Goal: Information Seeking & Learning: Learn about a topic

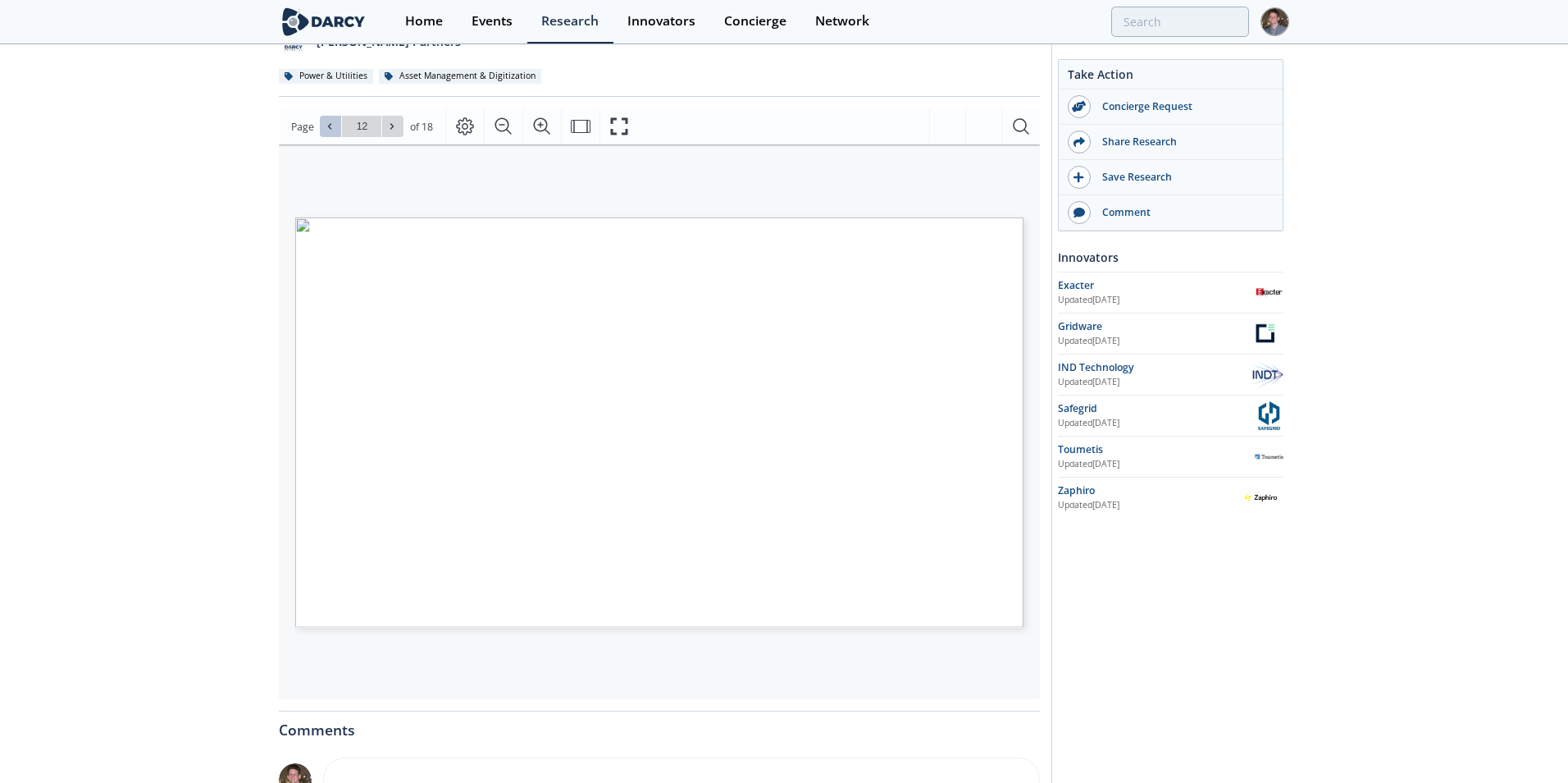
click at [330, 127] on icon at bounding box center [330, 127] width 10 height 10
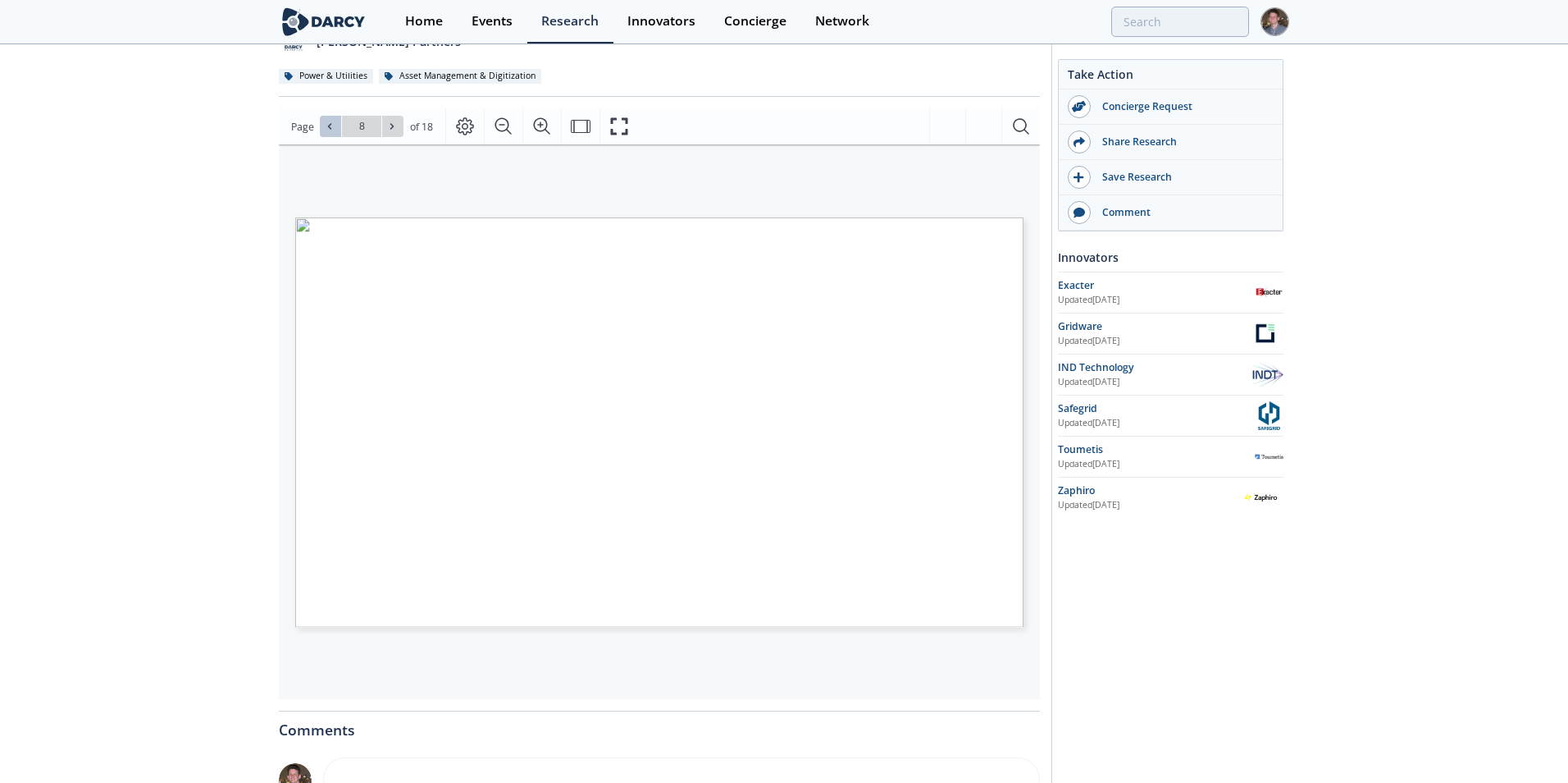
click at [330, 127] on icon at bounding box center [330, 127] width 10 height 10
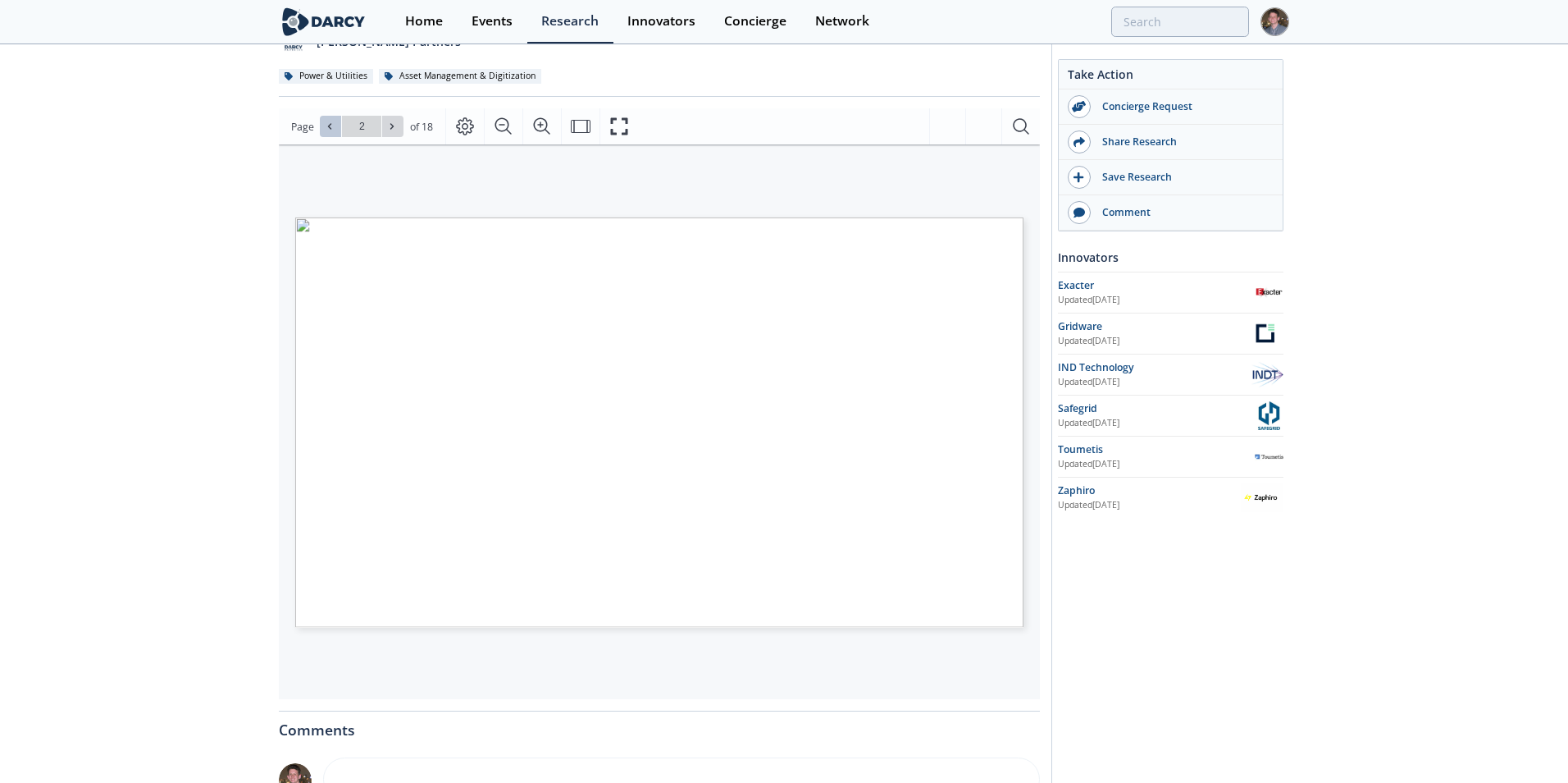
click at [330, 127] on icon at bounding box center [330, 127] width 10 height 10
click at [609, 126] on icon "Fullscreen" at bounding box center [619, 127] width 20 height 20
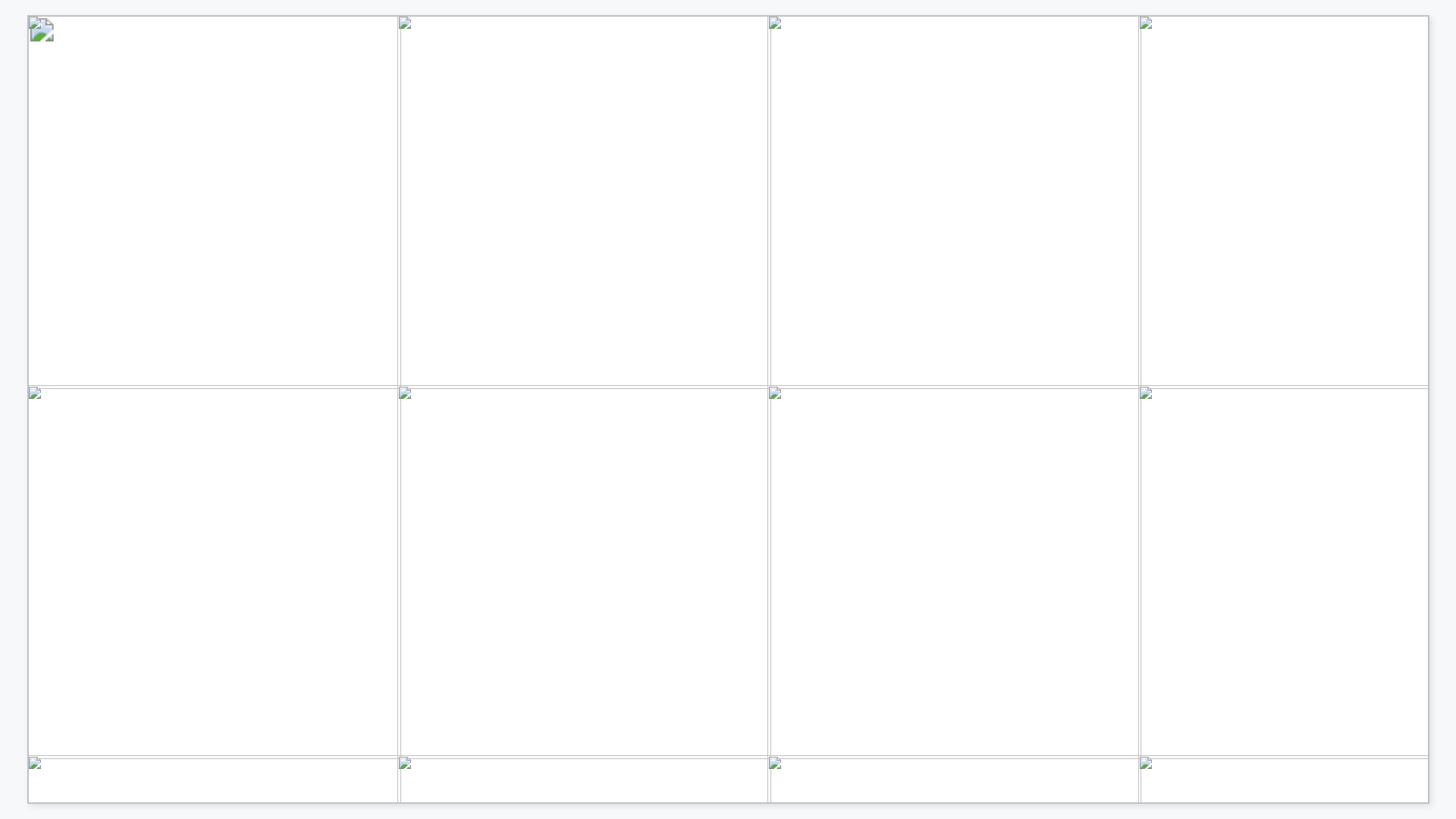
click at [633, 86] on span "AN OVERVIEW OF FAULT TYPES, CAUSES AND INDICATORS" at bounding box center [516, 81] width 640 height 19
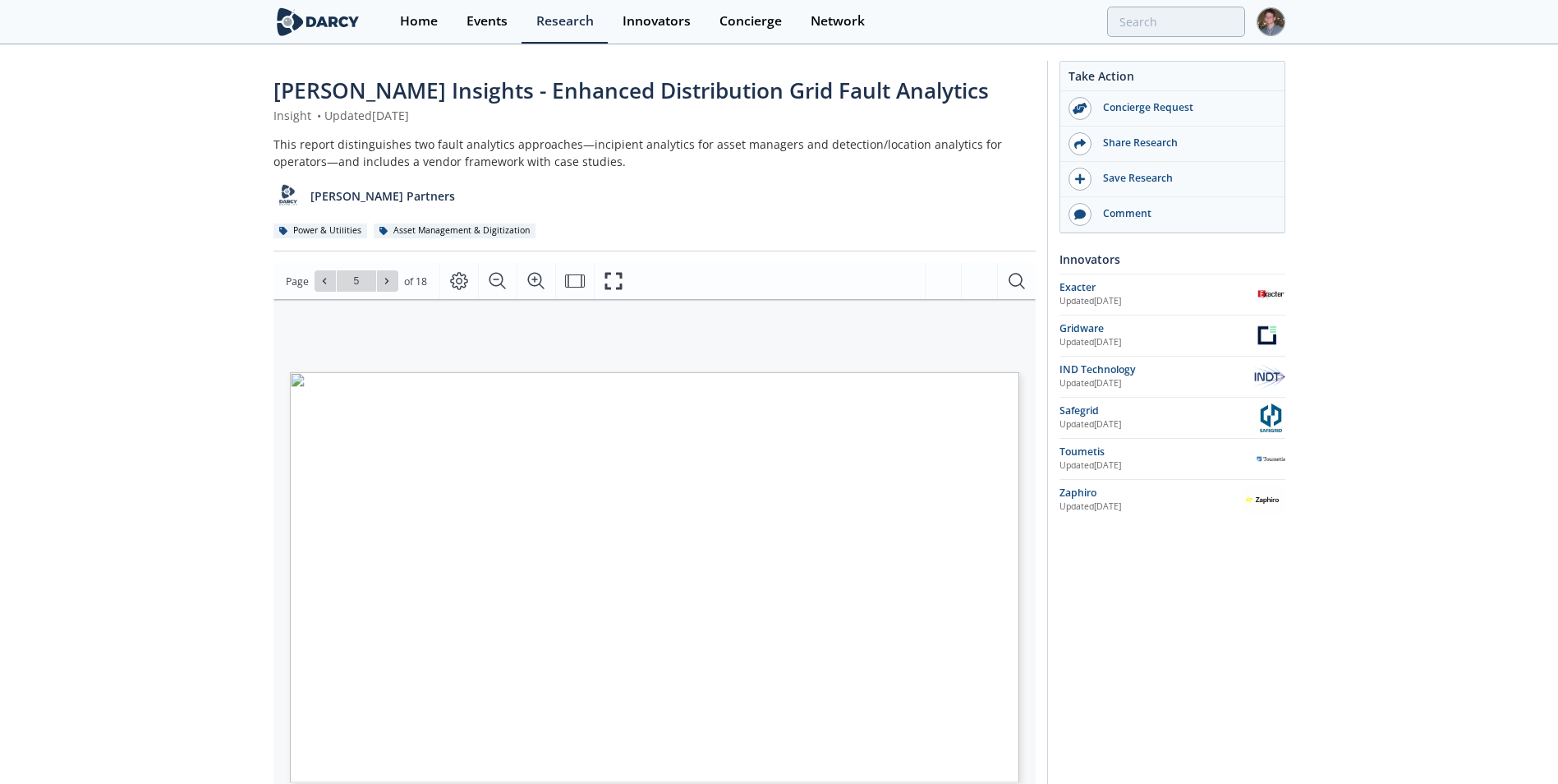
click at [200, 154] on div "[PERSON_NAME] Insights - Enhanced Distribution Grid Fault Analytics Insight • U…" at bounding box center [779, 634] width 1558 height 1176
click at [182, 281] on div "[PERSON_NAME] Insights - Enhanced Distribution Grid Fault Analytics Insight • U…" at bounding box center [779, 634] width 1558 height 1176
click at [613, 267] on button "Fullscreen" at bounding box center [620, 281] width 38 height 36
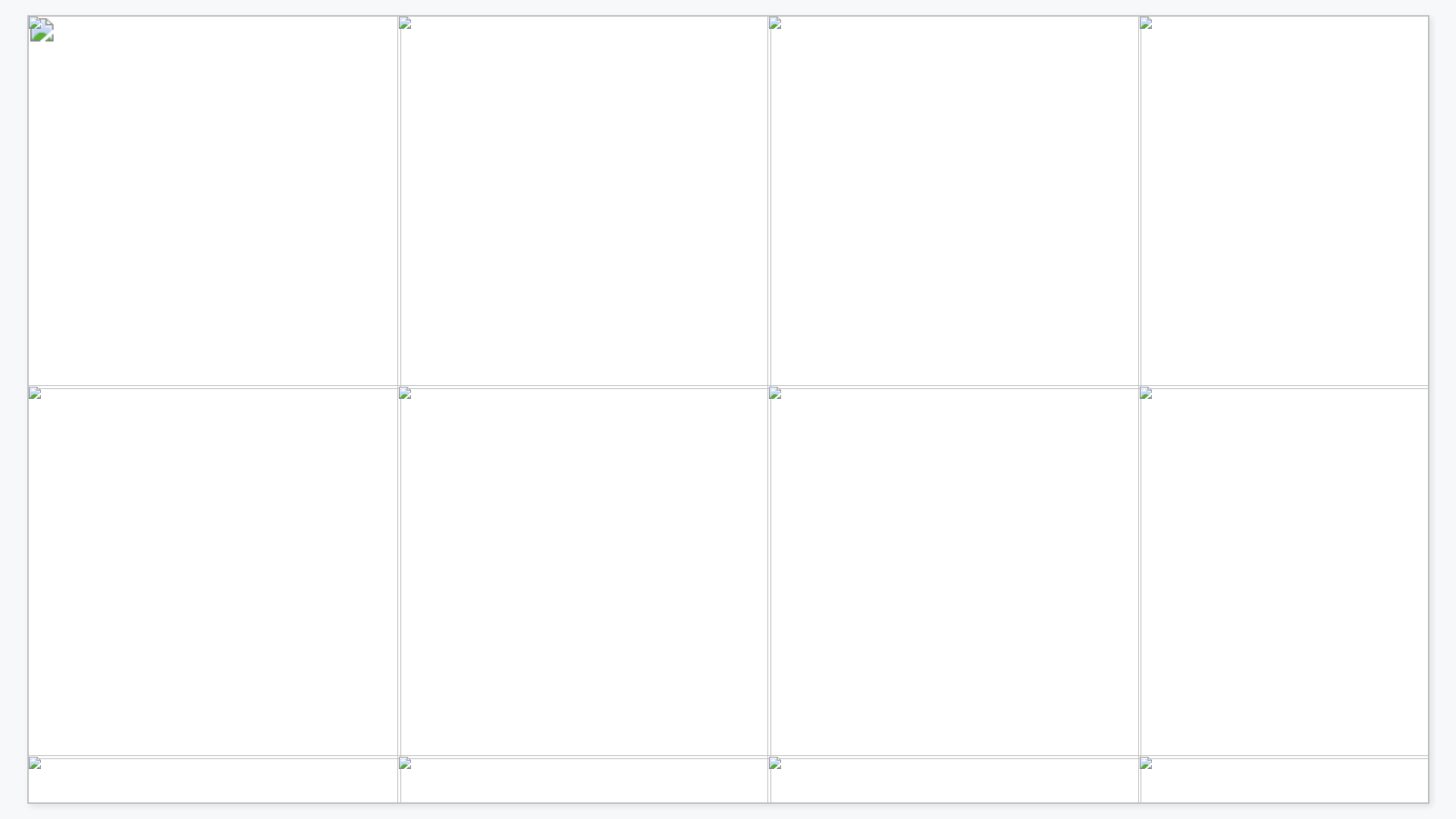
click at [239, 157] on span "The range below represents the use of emerging technology solutions across six …" at bounding box center [703, 165] width 1250 height 16
click at [1090, 462] on span "Traditional relays and" at bounding box center [1034, 465] width 153 height 15
click at [1242, 698] on span "response and crew" at bounding box center [1247, 702] width 133 height 15
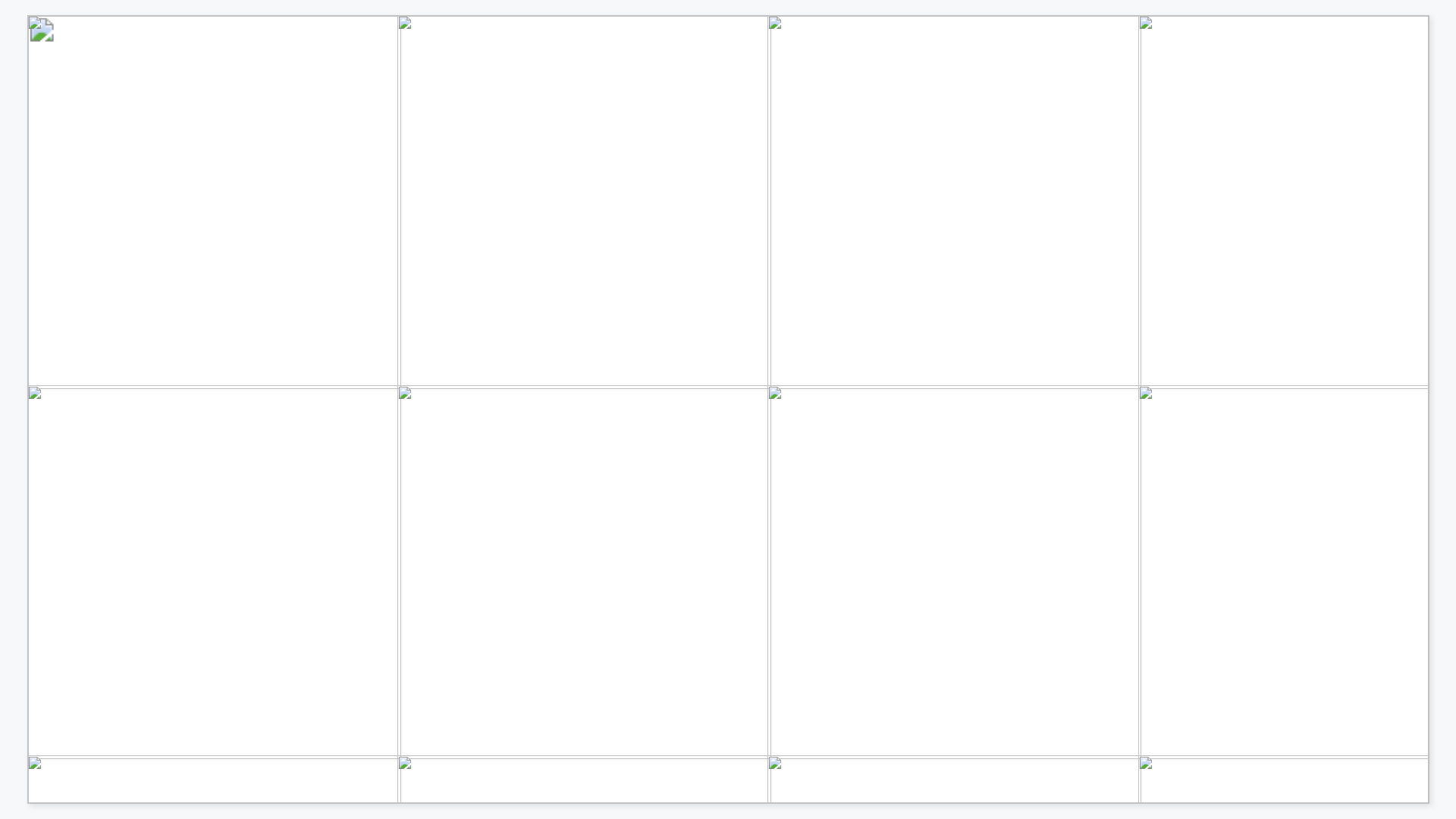
click at [492, 490] on span "circuit, the system identified incipient faults like damaged" at bounding box center [681, 496] width 442 height 16
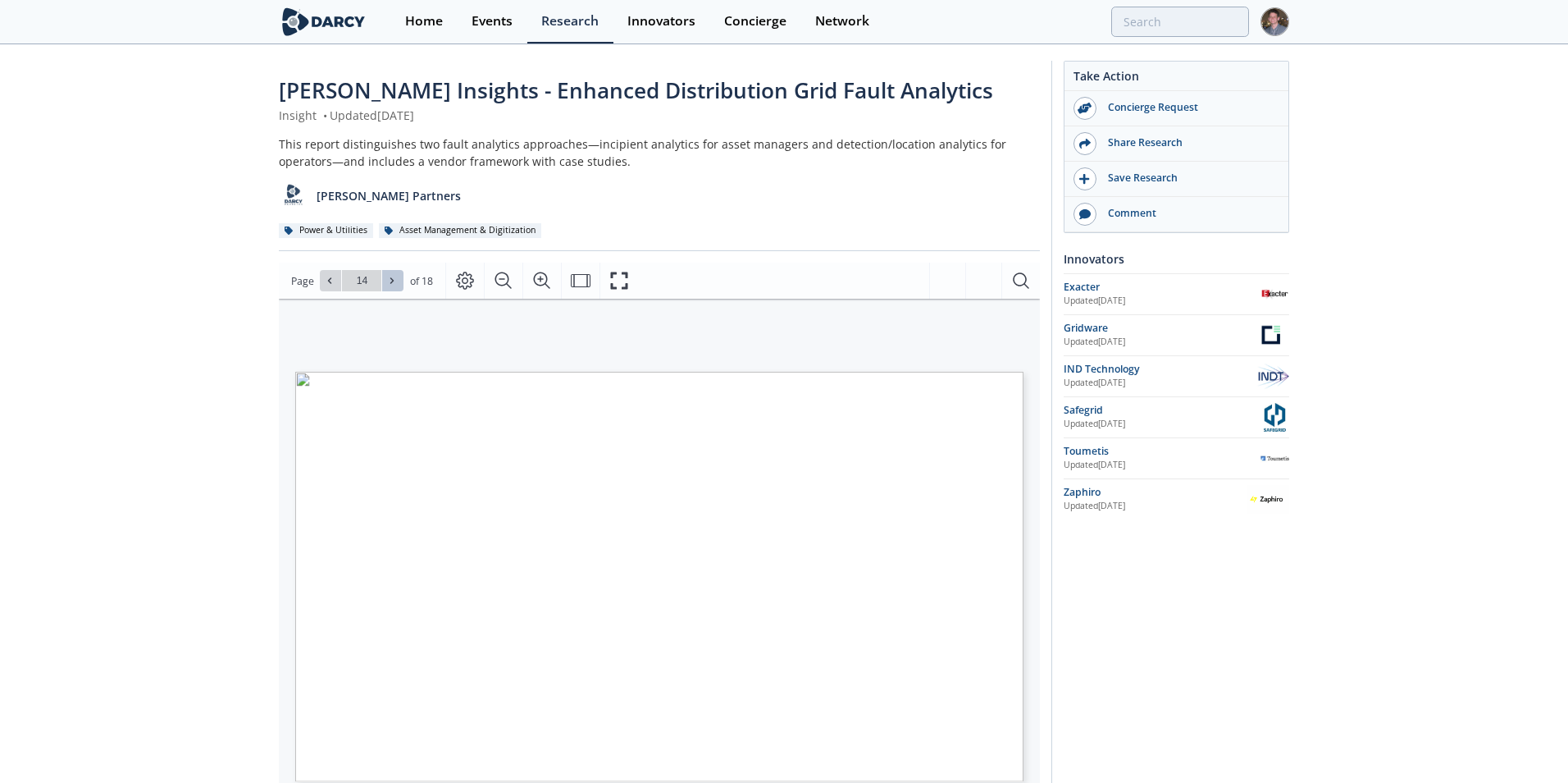
click at [401, 282] on button at bounding box center [393, 281] width 22 height 22
click at [327, 284] on icon at bounding box center [330, 281] width 10 height 10
click at [322, 276] on button at bounding box center [331, 281] width 22 height 22
click at [398, 282] on button at bounding box center [393, 281] width 22 height 22
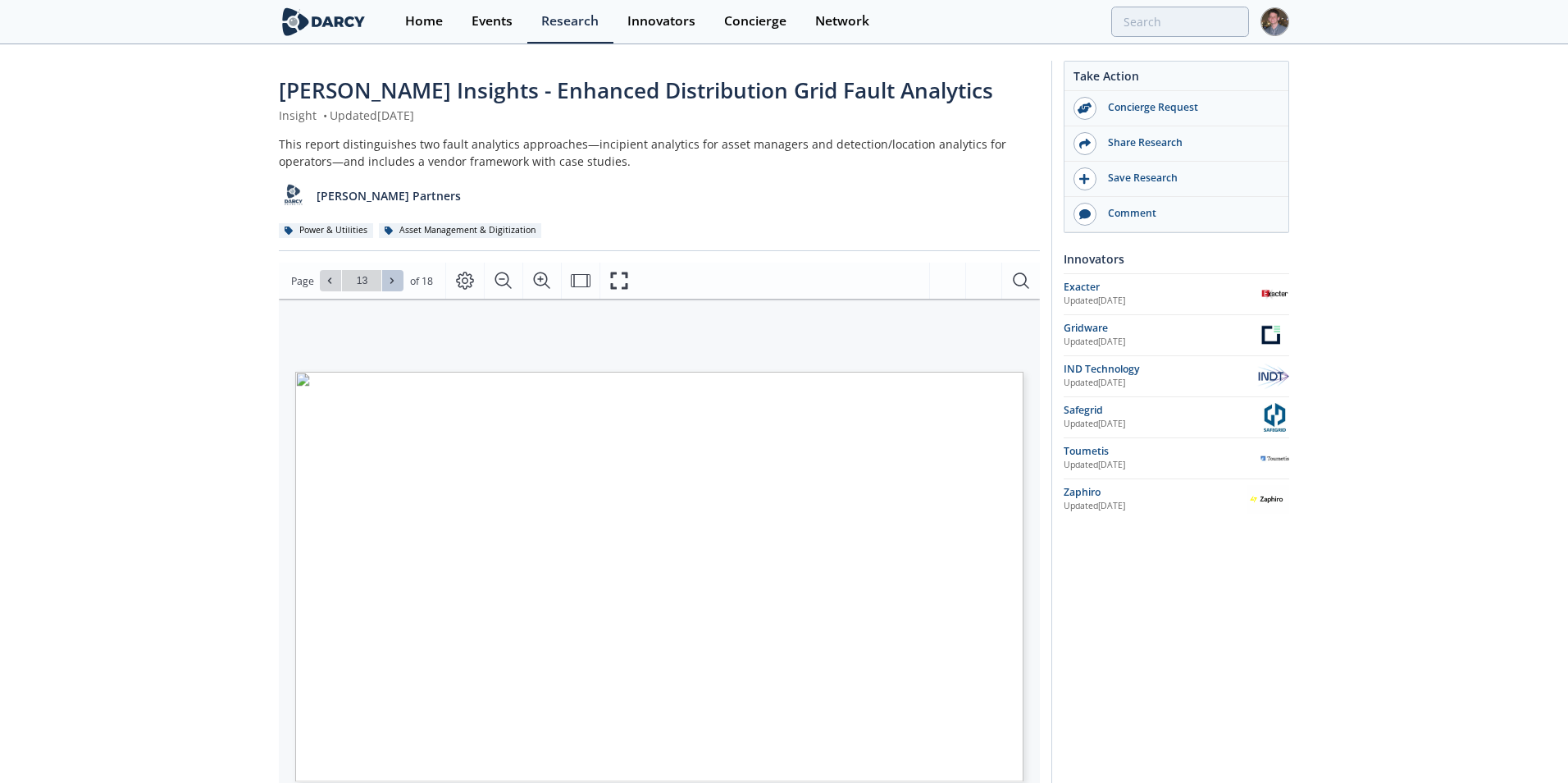
click at [398, 282] on button at bounding box center [393, 281] width 22 height 22
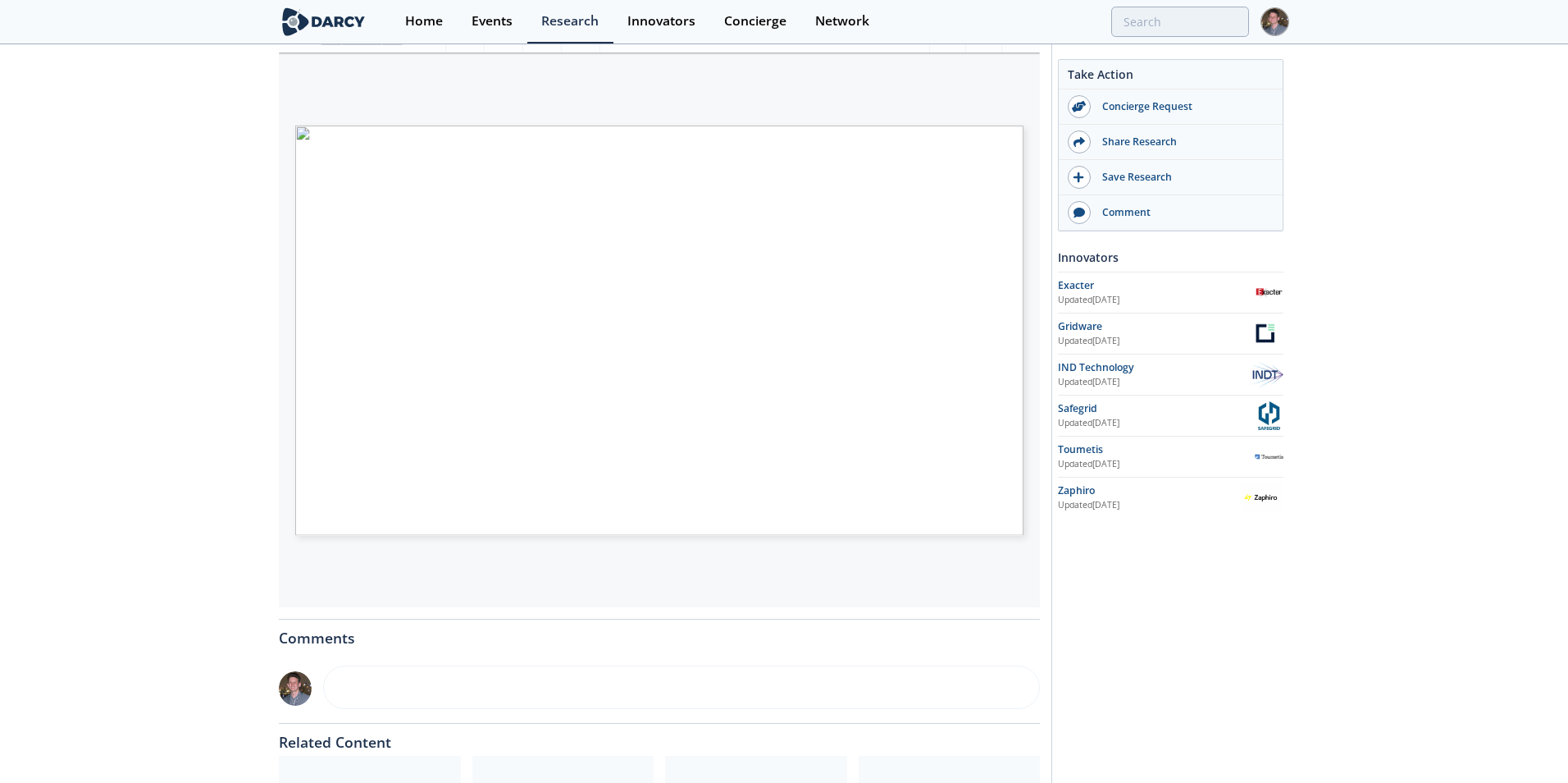
type input "16"
click at [416, 30] on link "Home" at bounding box center [418, 22] width 67 height 43
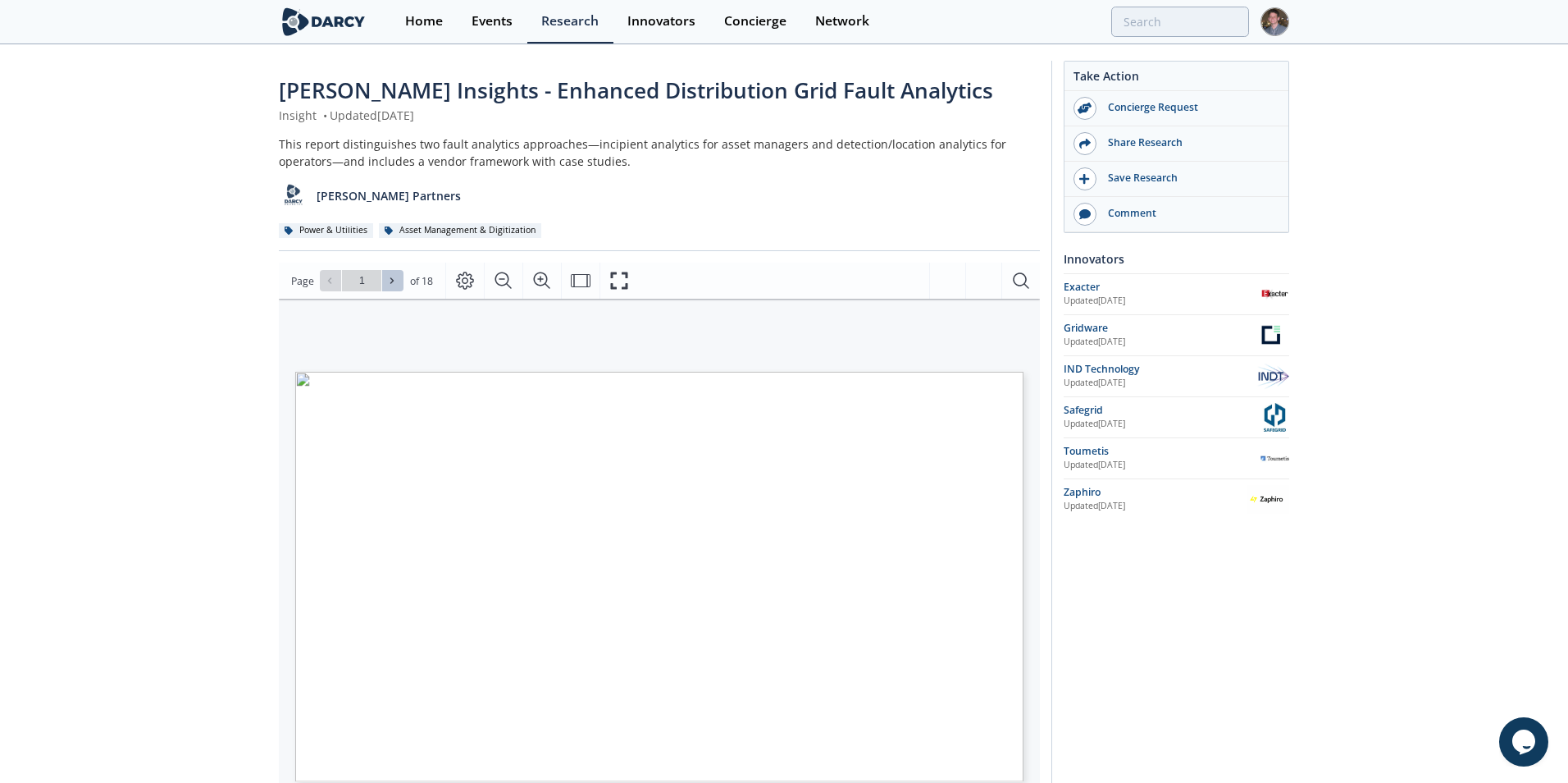
click at [396, 279] on span at bounding box center [393, 281] width 12 height 12
click at [393, 279] on icon at bounding box center [392, 281] width 10 height 10
type input "4"
click at [393, 279] on icon at bounding box center [392, 281] width 10 height 10
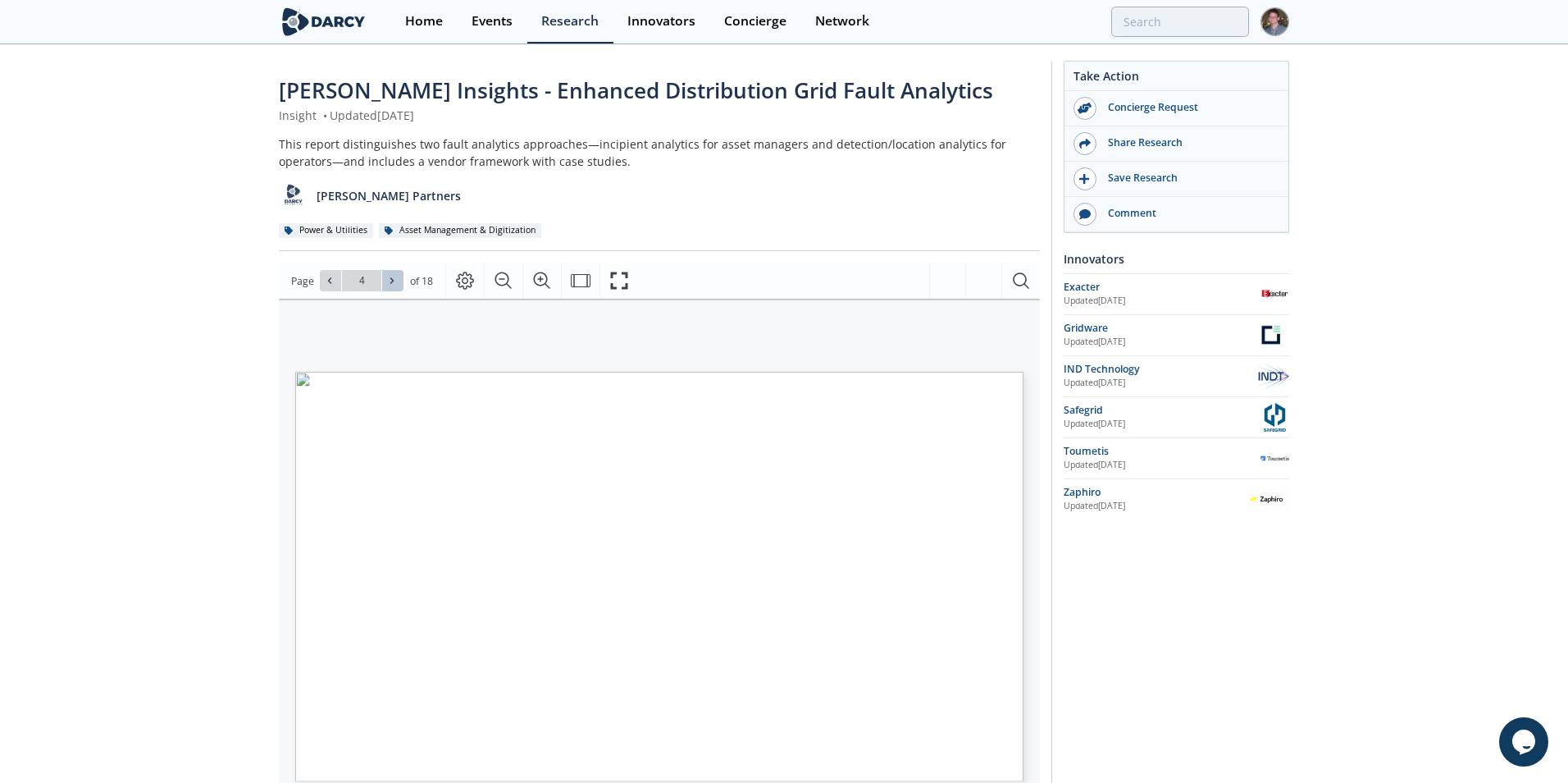
type input "5"
click at [393, 279] on icon at bounding box center [392, 281] width 10 height 10
type input "6"
click at [393, 279] on icon at bounding box center [392, 281] width 10 height 10
type input "7"
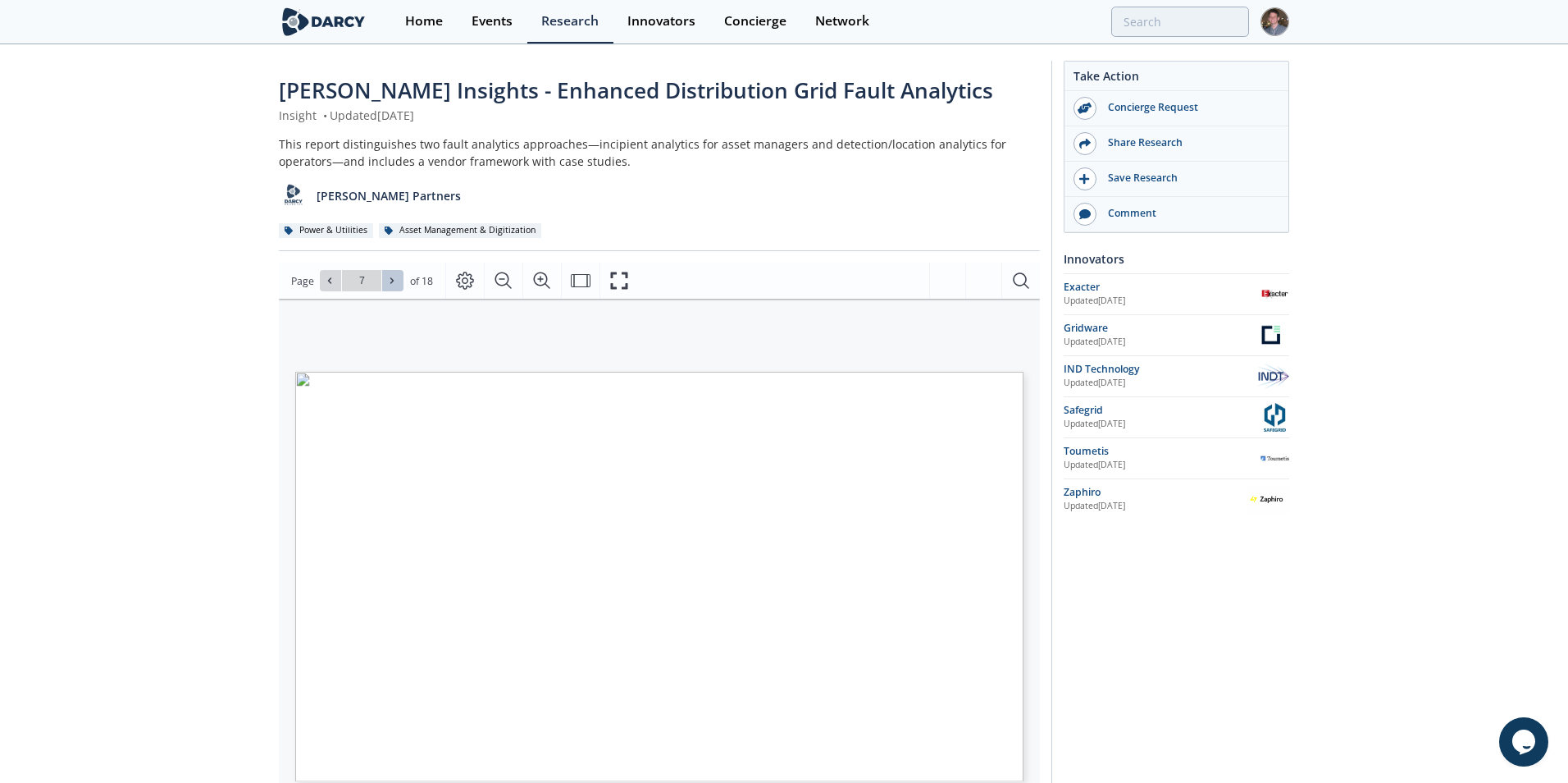
click at [393, 279] on icon at bounding box center [392, 281] width 10 height 10
type input "8"
click at [393, 279] on icon at bounding box center [392, 281] width 10 height 10
type input "9"
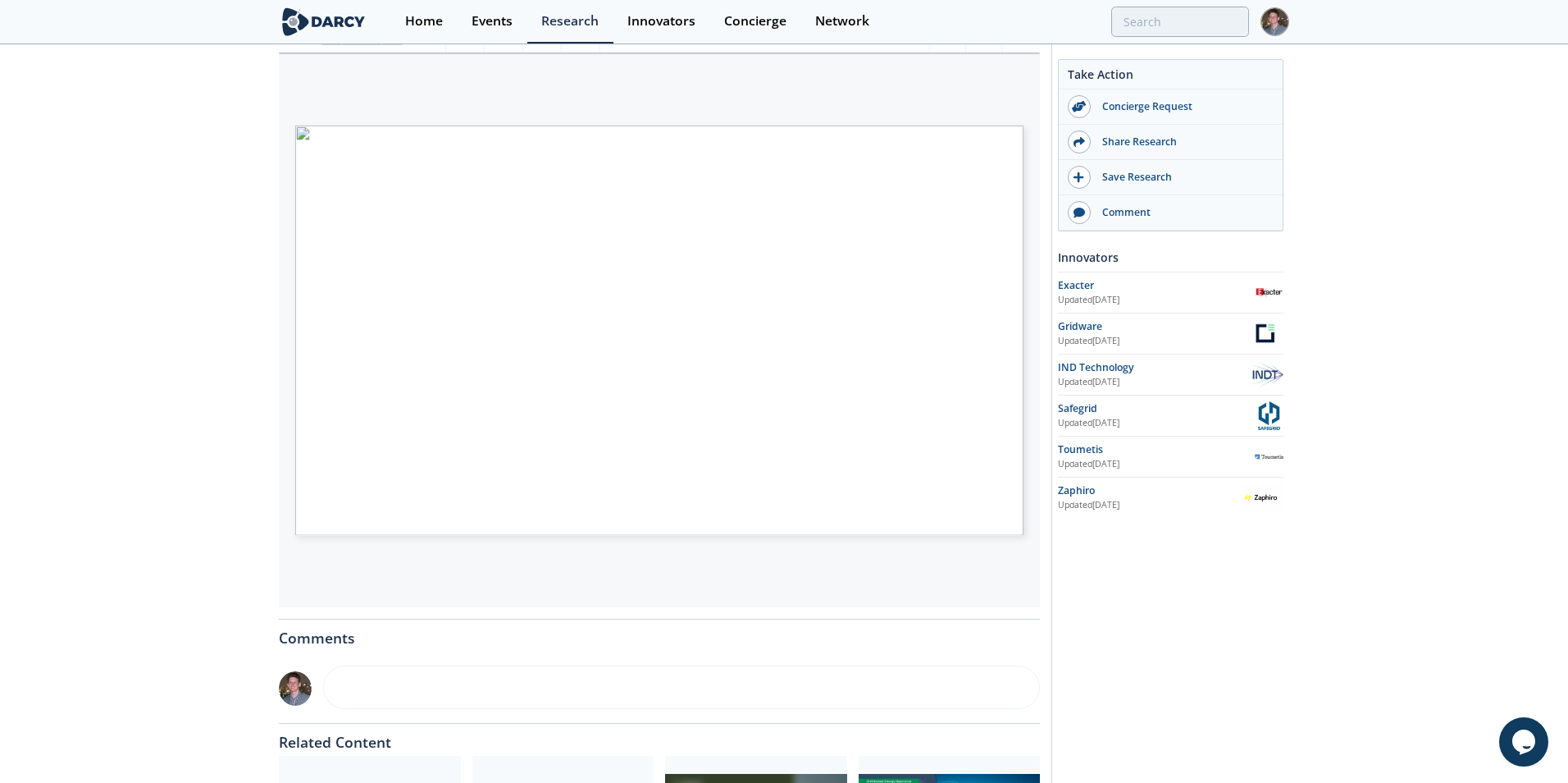
type input "8"
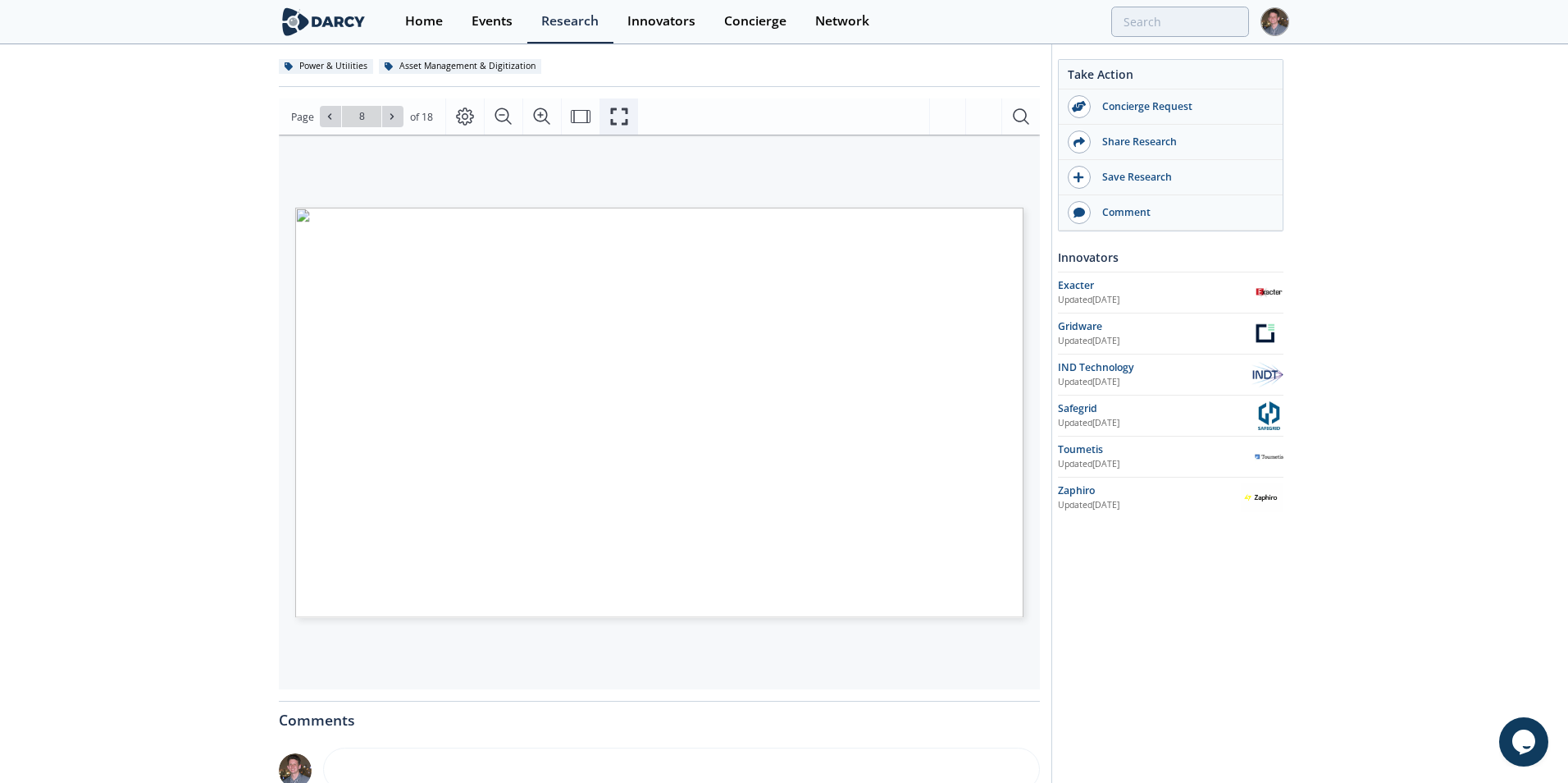
click at [601, 112] on button "Fullscreen" at bounding box center [619, 116] width 38 height 36
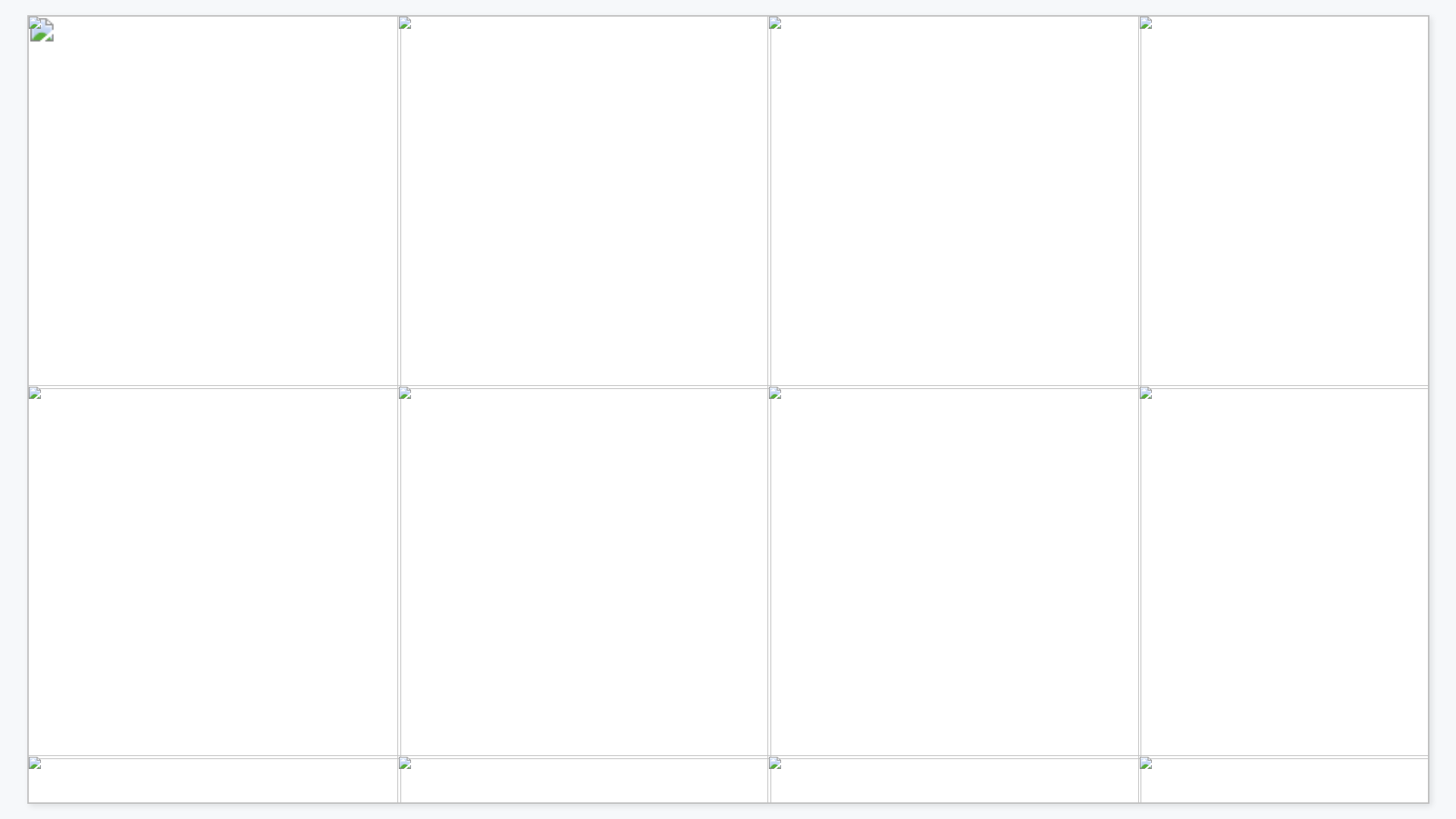
click at [164, 723] on span "T&D World" at bounding box center [154, 777] width 71 height 12
click at [170, 723] on span "T&D World" at bounding box center [154, 777] width 71 height 12
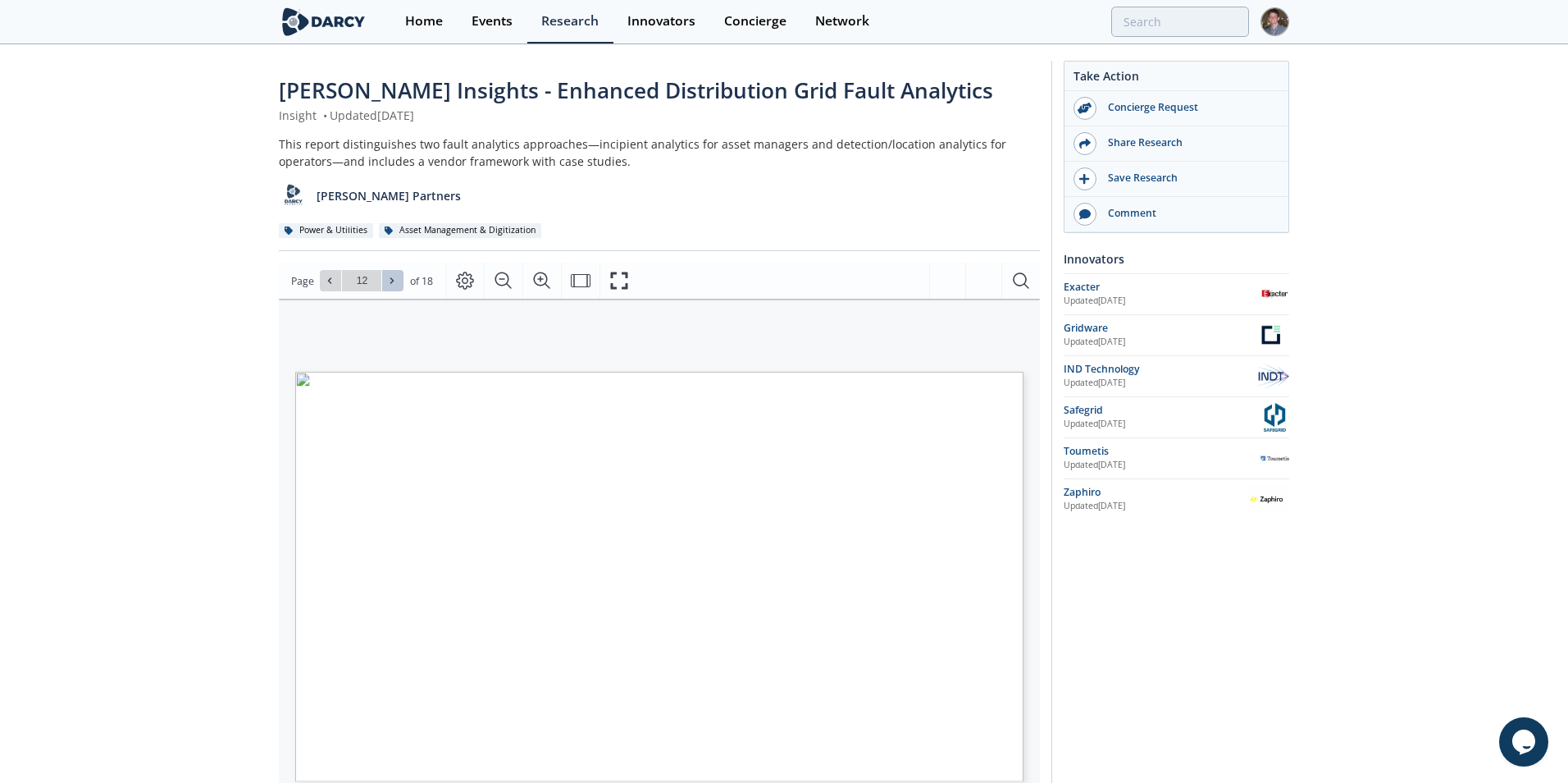
click at [397, 279] on span at bounding box center [393, 281] width 12 height 12
type input "13"
click at [609, 277] on icon "Fullscreen" at bounding box center [619, 281] width 20 height 20
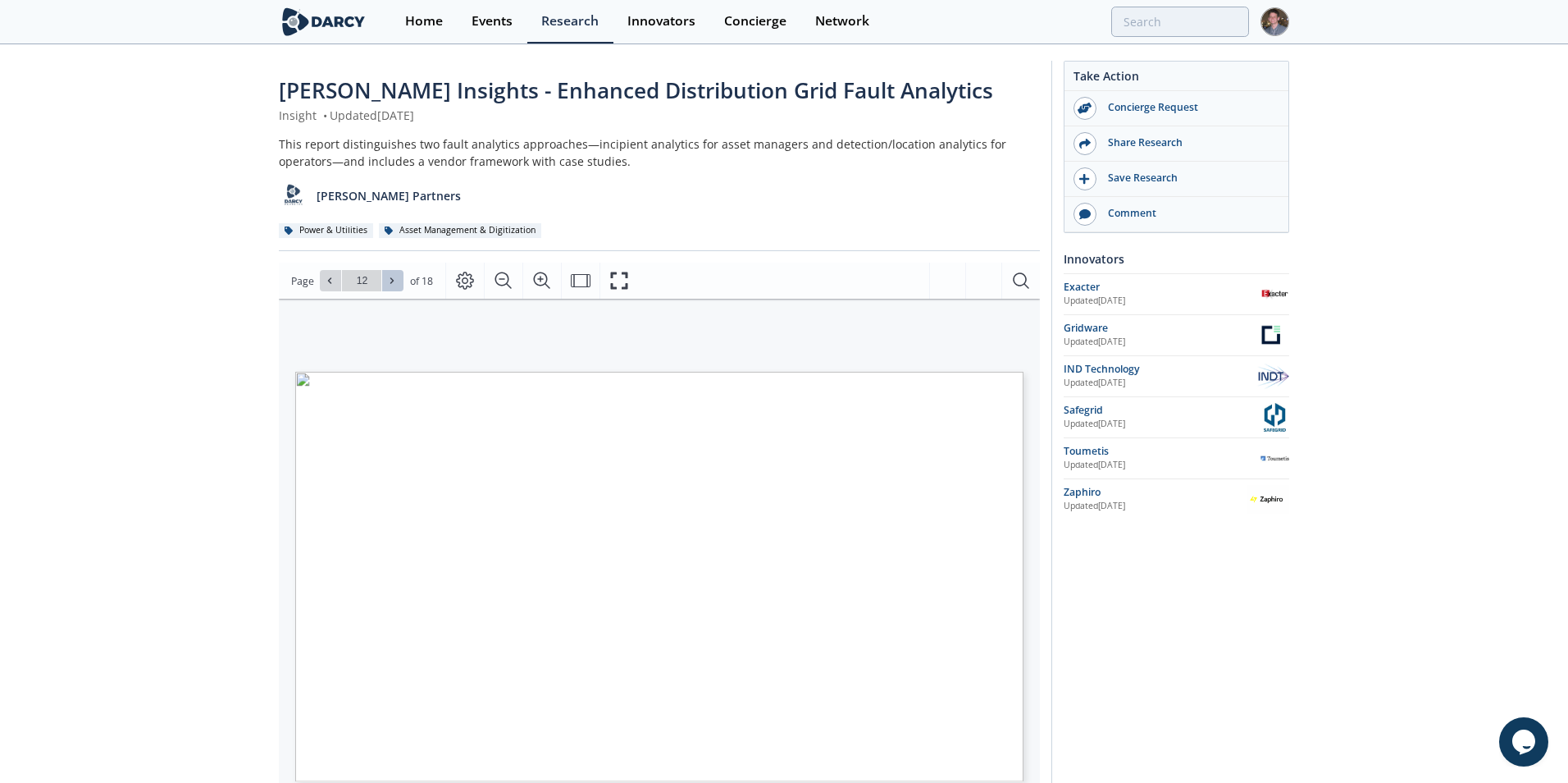
click at [388, 284] on icon at bounding box center [392, 281] width 10 height 10
click at [388, 284] on icon at bounding box center [392, 281] width 10 height 10
type input "14"
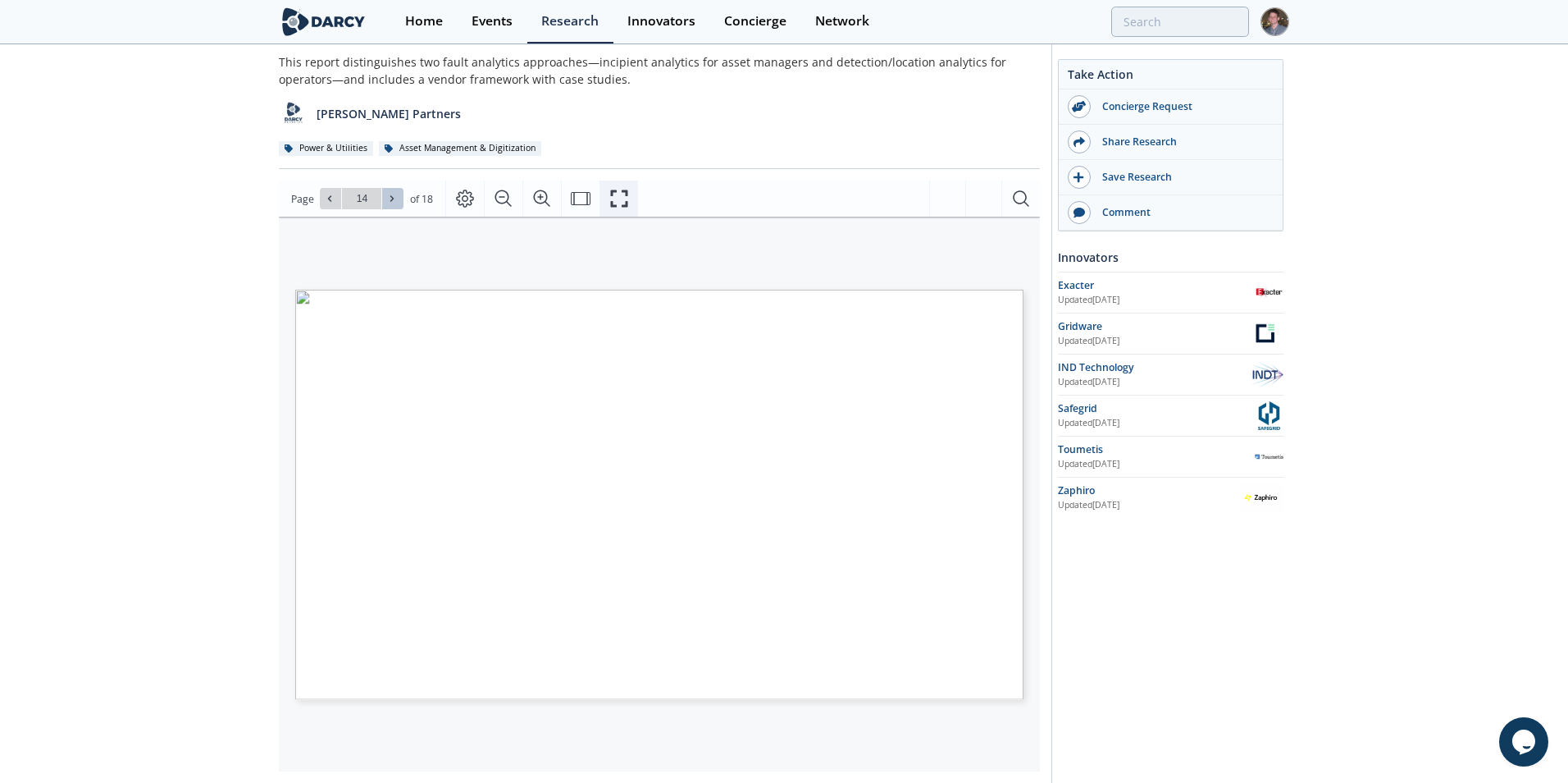
click at [612, 193] on icon "Fullscreen" at bounding box center [619, 198] width 20 height 20
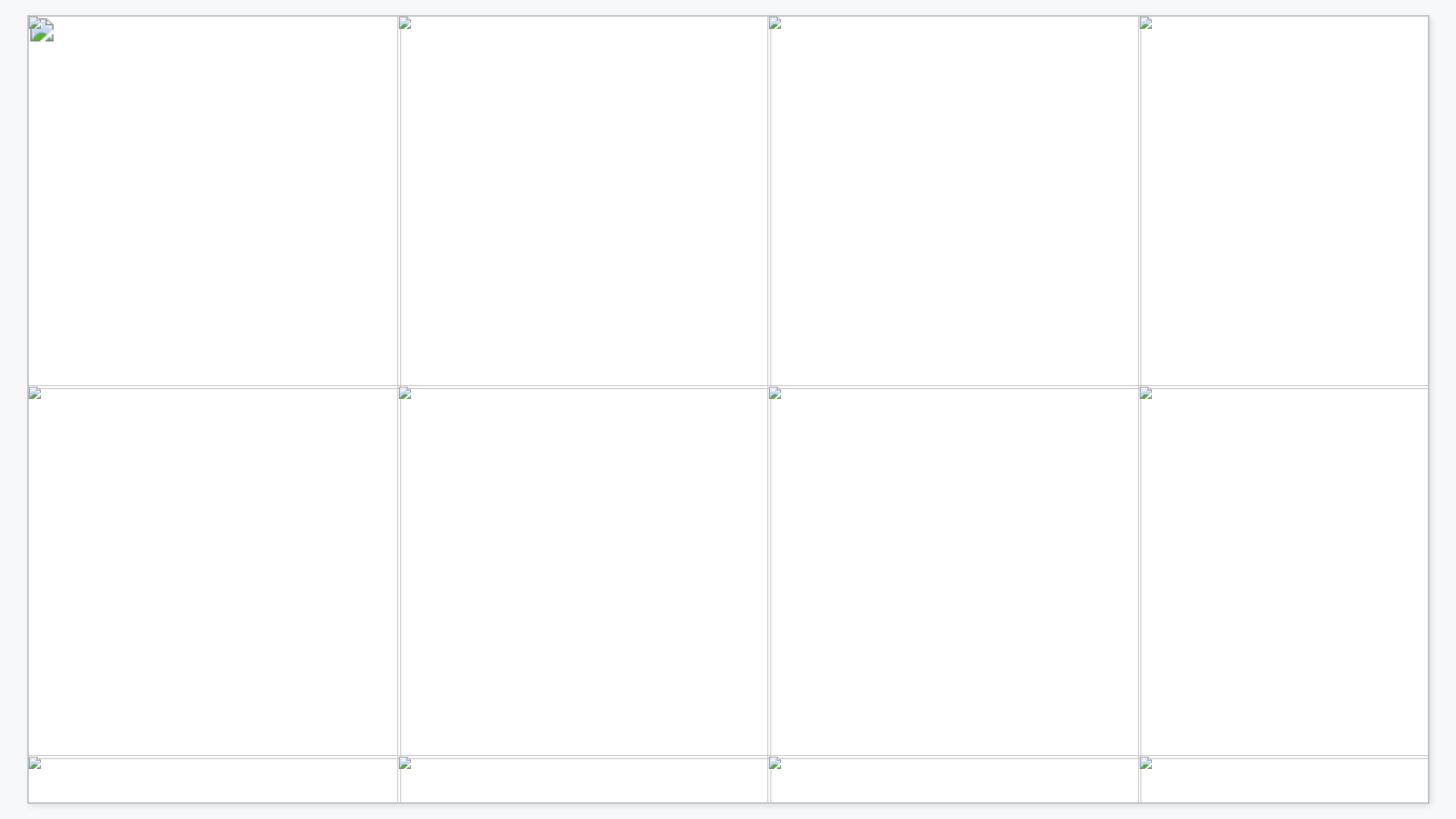
click at [1323, 62] on span "Innovator Storefront or" at bounding box center [1301, 64] width 173 height 13
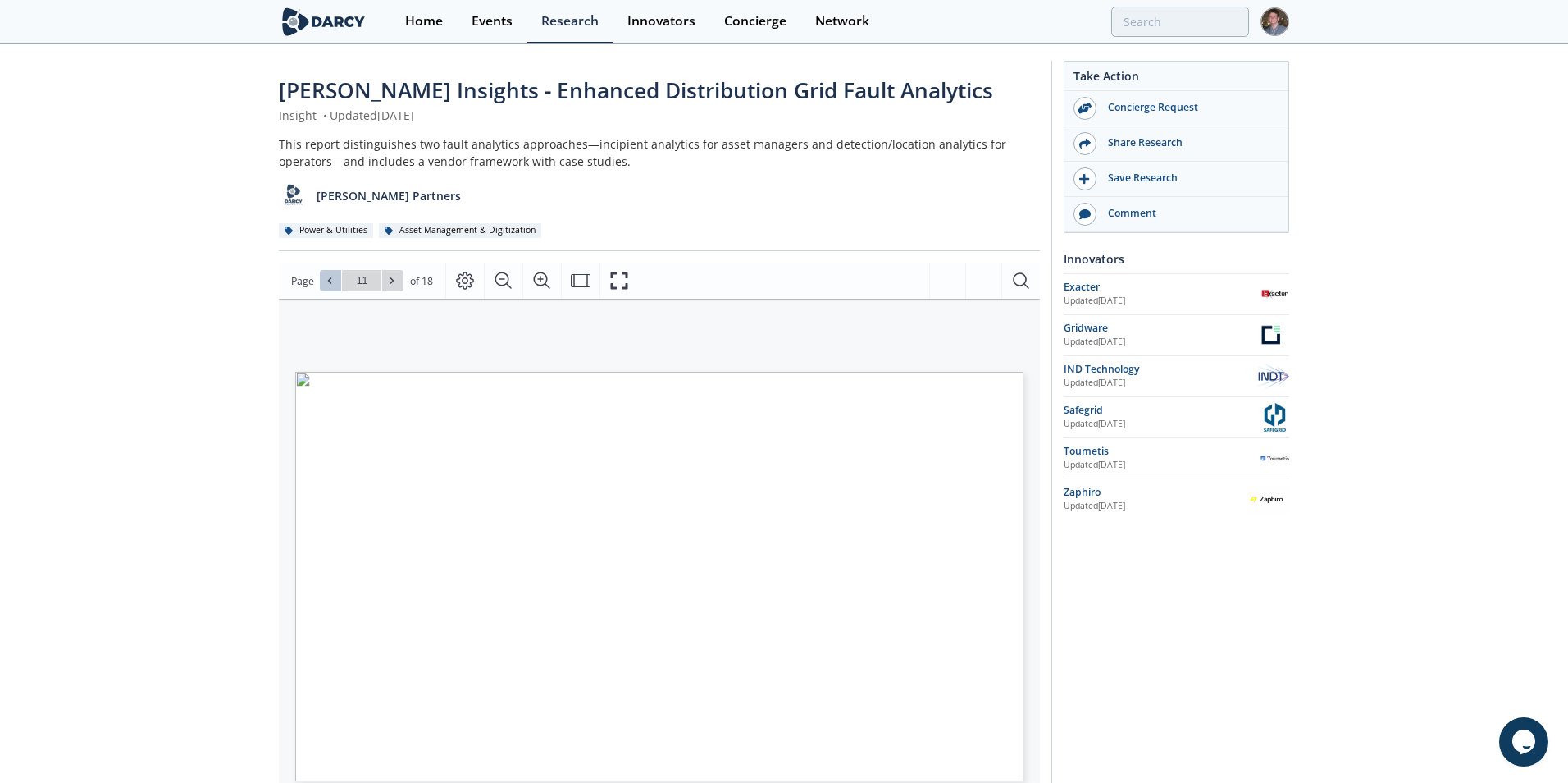
click at [332, 283] on icon at bounding box center [330, 281] width 10 height 10
click at [323, 285] on button at bounding box center [331, 281] width 22 height 22
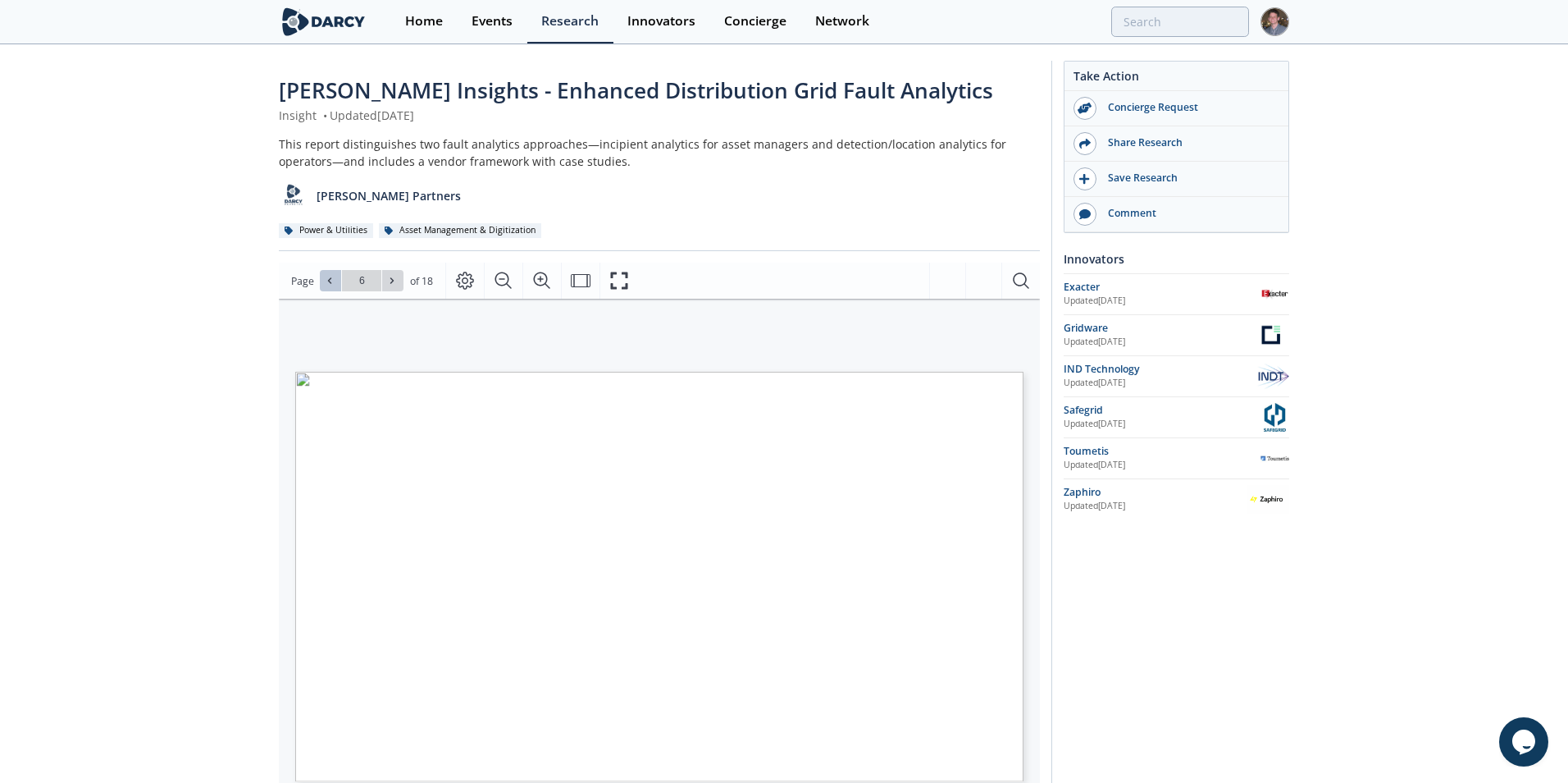
click at [323, 285] on button at bounding box center [331, 281] width 22 height 22
click at [388, 274] on button at bounding box center [393, 281] width 22 height 22
click at [325, 281] on icon at bounding box center [330, 281] width 10 height 10
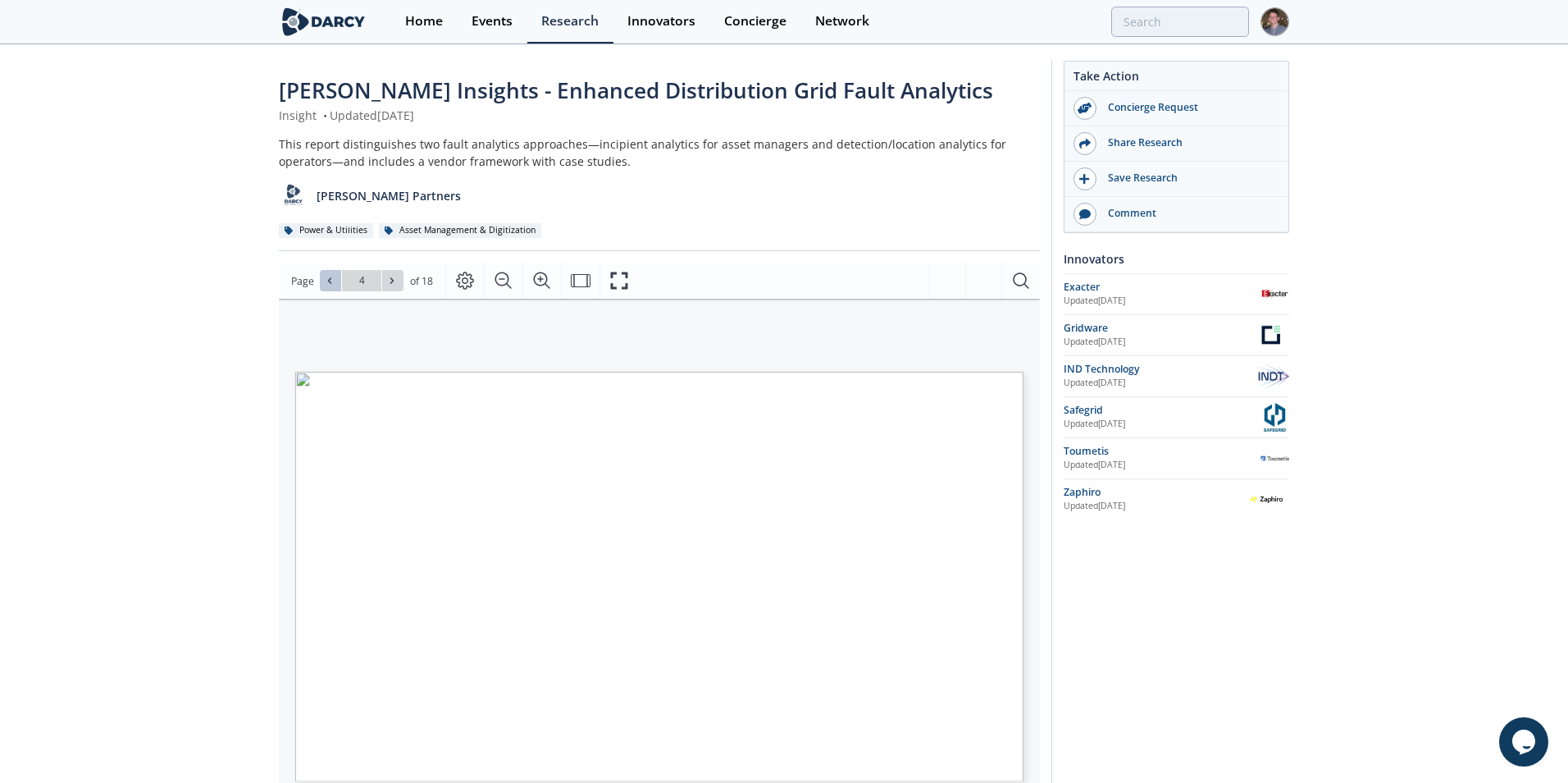
click at [325, 281] on icon at bounding box center [330, 281] width 10 height 10
click at [383, 281] on button at bounding box center [393, 281] width 22 height 22
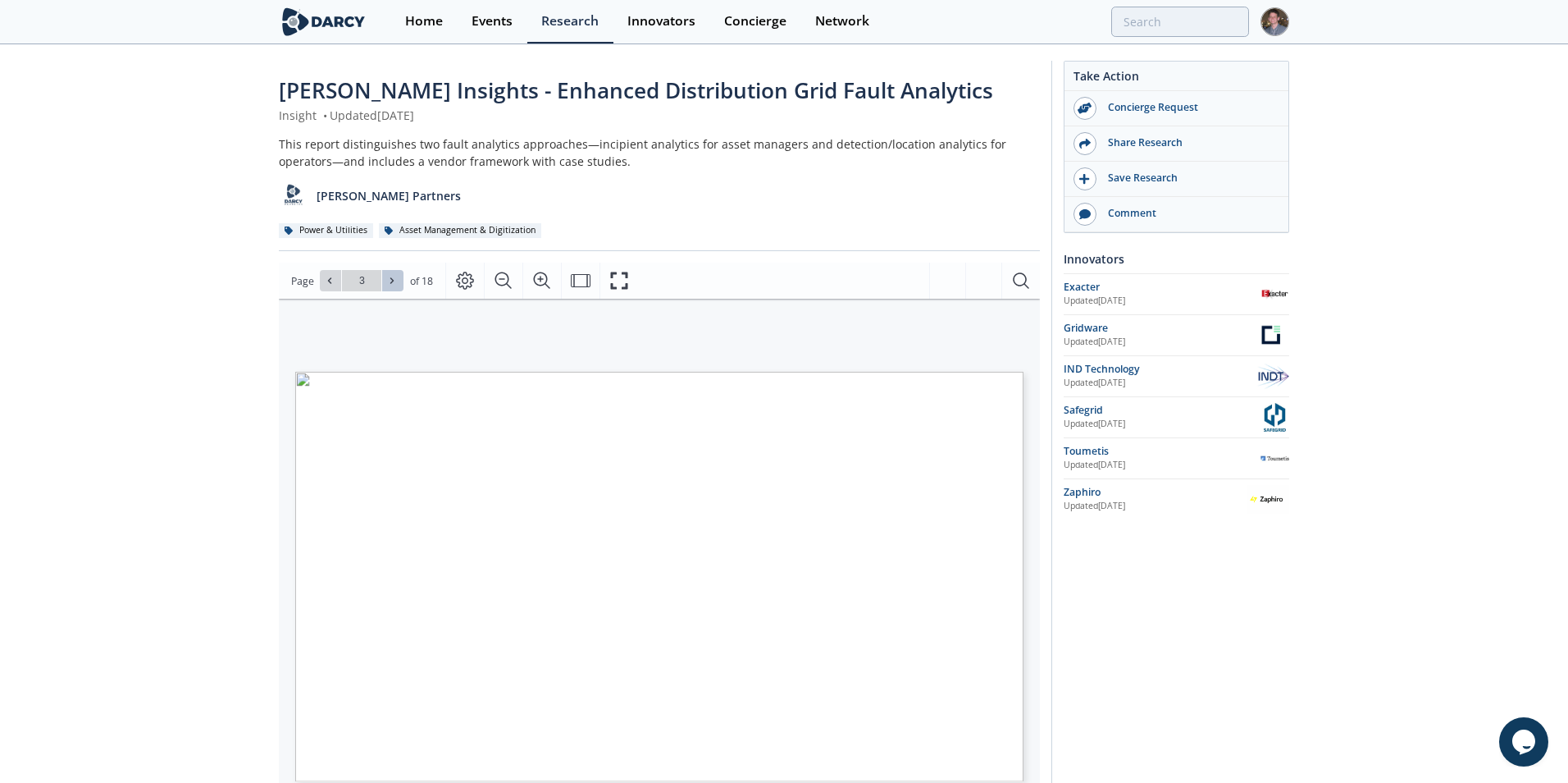
click at [383, 281] on button at bounding box center [393, 281] width 22 height 22
click at [392, 277] on icon at bounding box center [392, 281] width 10 height 10
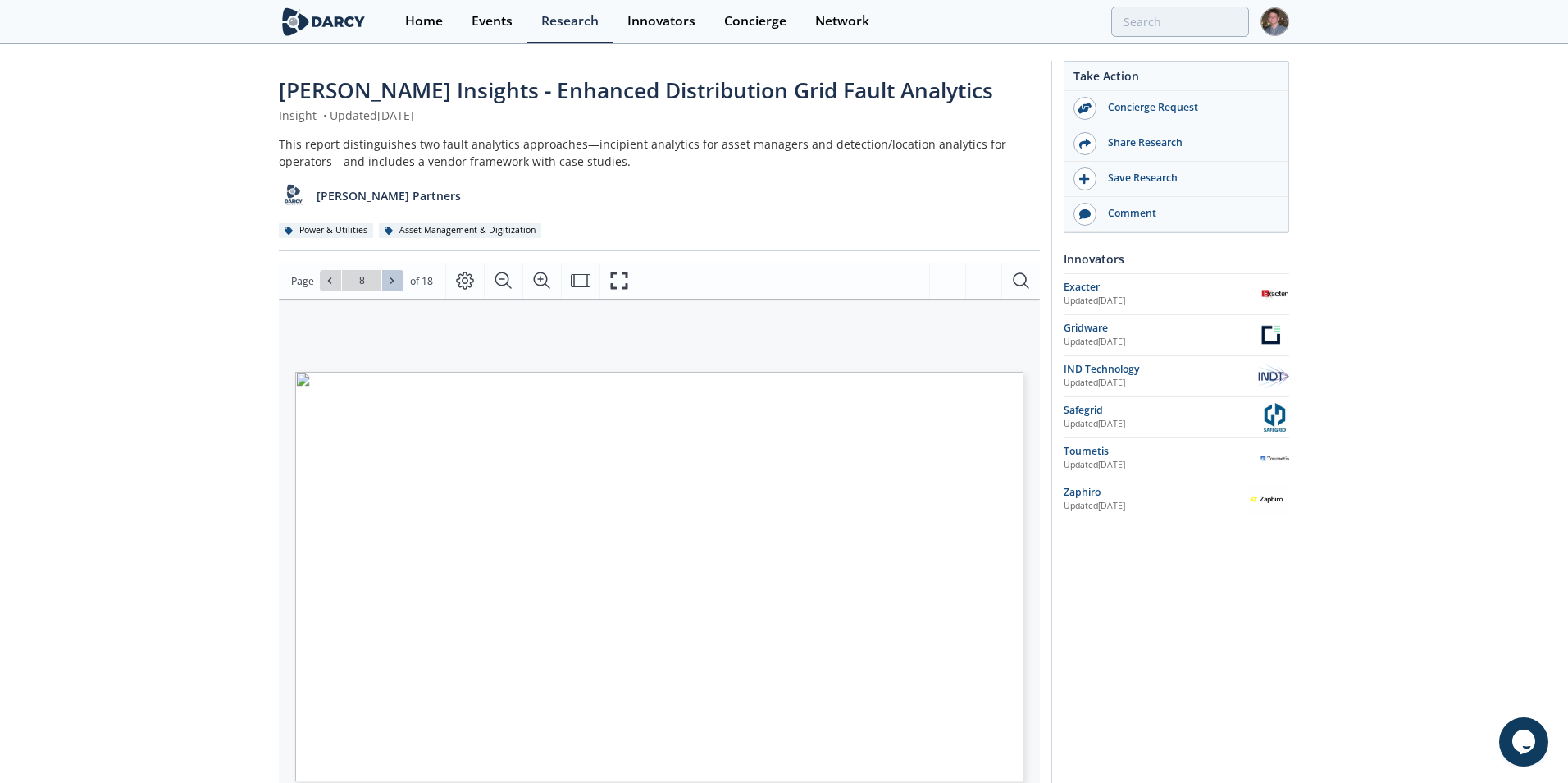
click at [392, 277] on icon at bounding box center [392, 281] width 10 height 10
type input "11"
click at [624, 279] on icon "Fullscreen" at bounding box center [619, 281] width 20 height 20
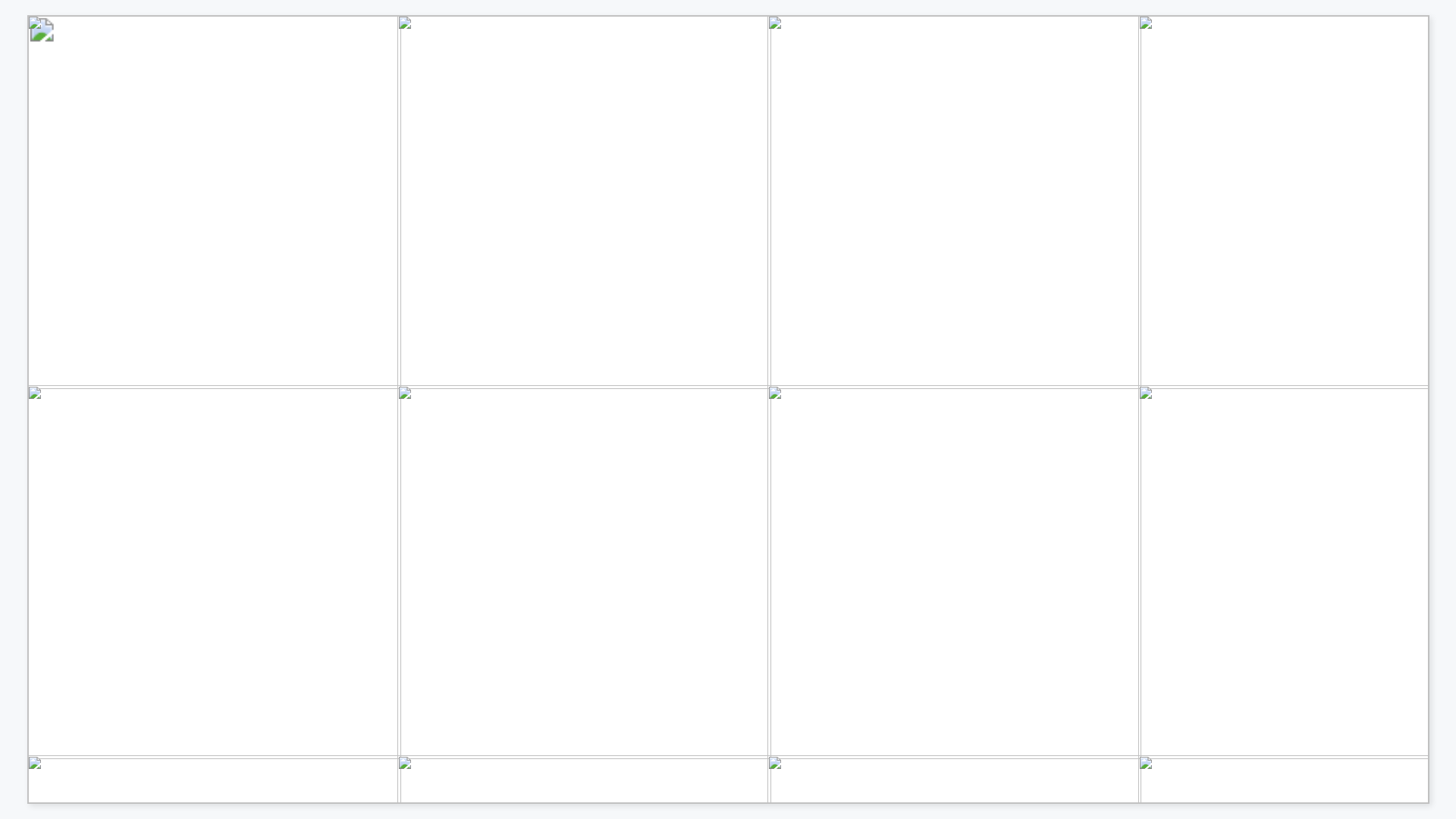
click at [402, 350] on span "predict failures/faults." at bounding box center [366, 341] width 152 height 16
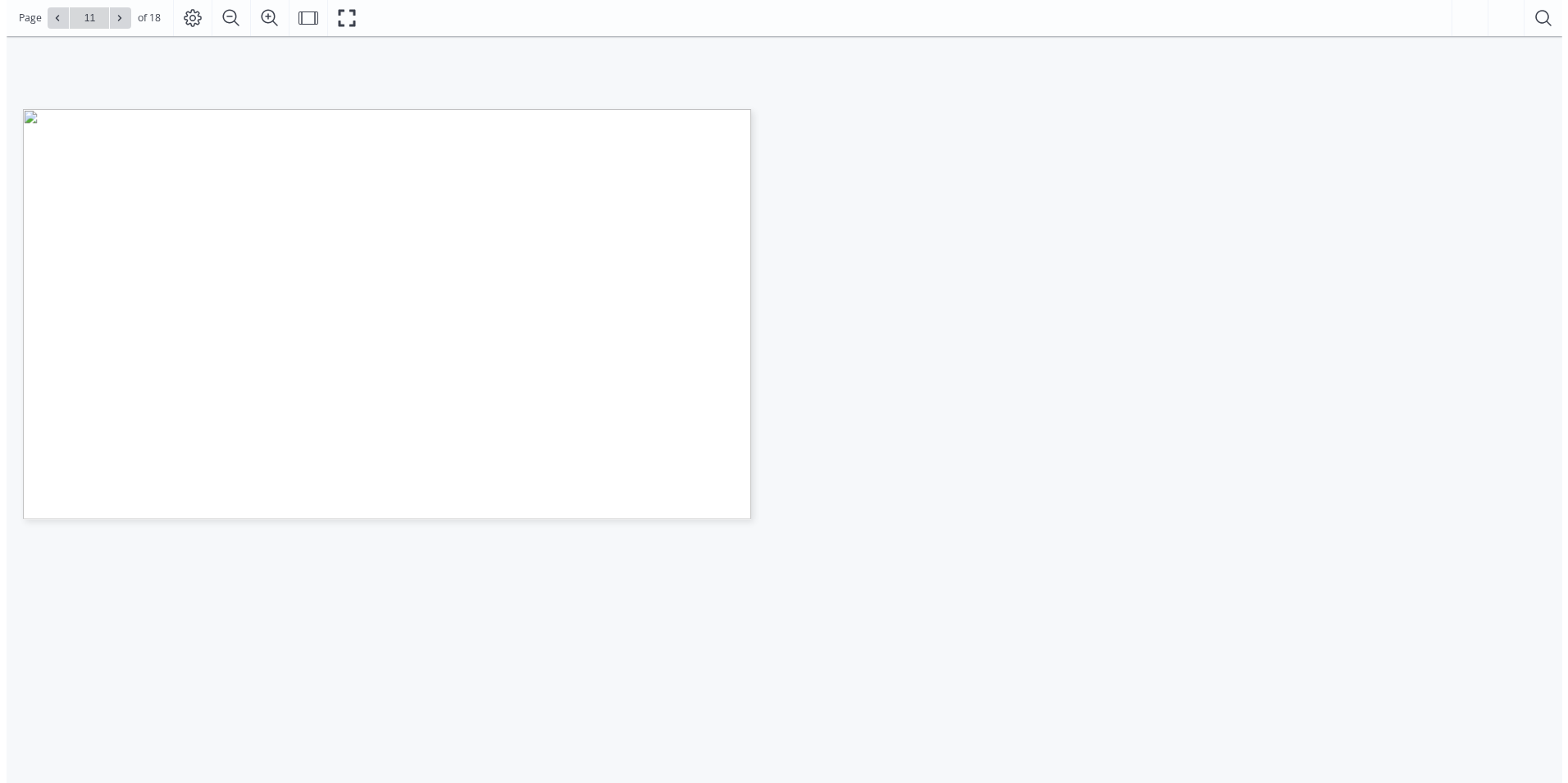
scroll to position [63, 0]
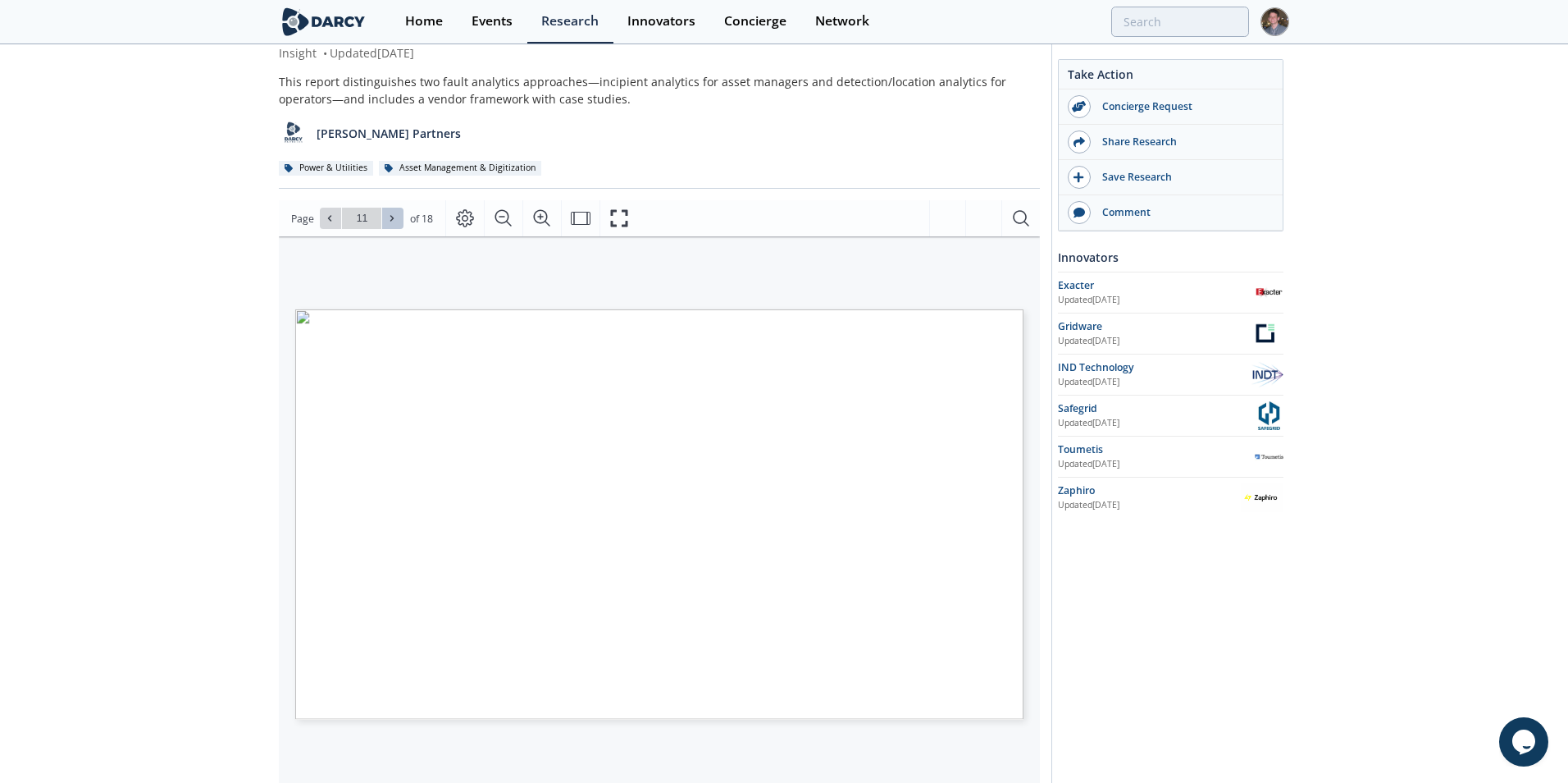
click at [387, 219] on icon at bounding box center [392, 218] width 10 height 10
click at [333, 225] on button at bounding box center [331, 218] width 22 height 22
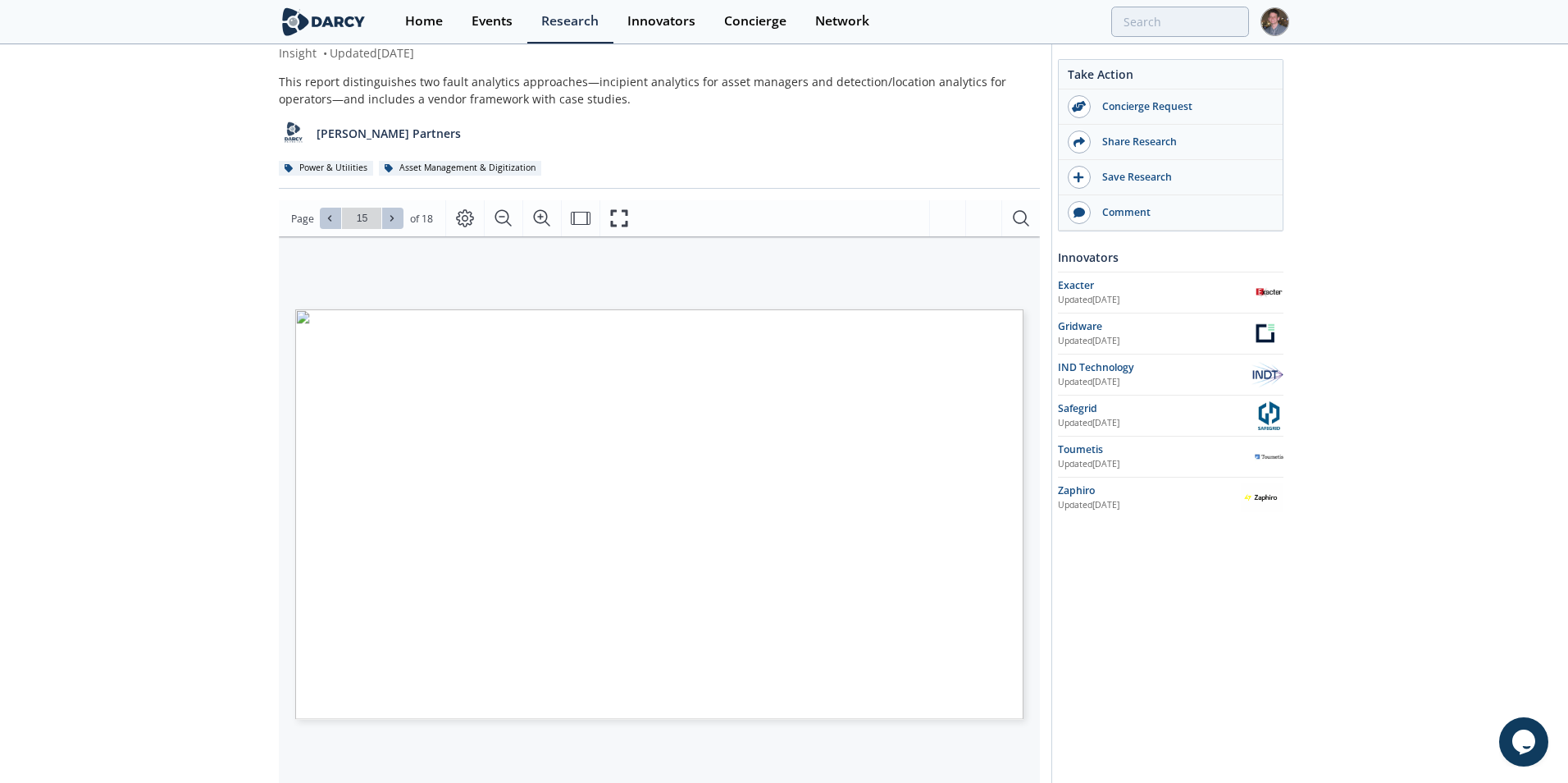
type input "14"
click at [619, 216] on icon "Fullscreen" at bounding box center [619, 218] width 20 height 20
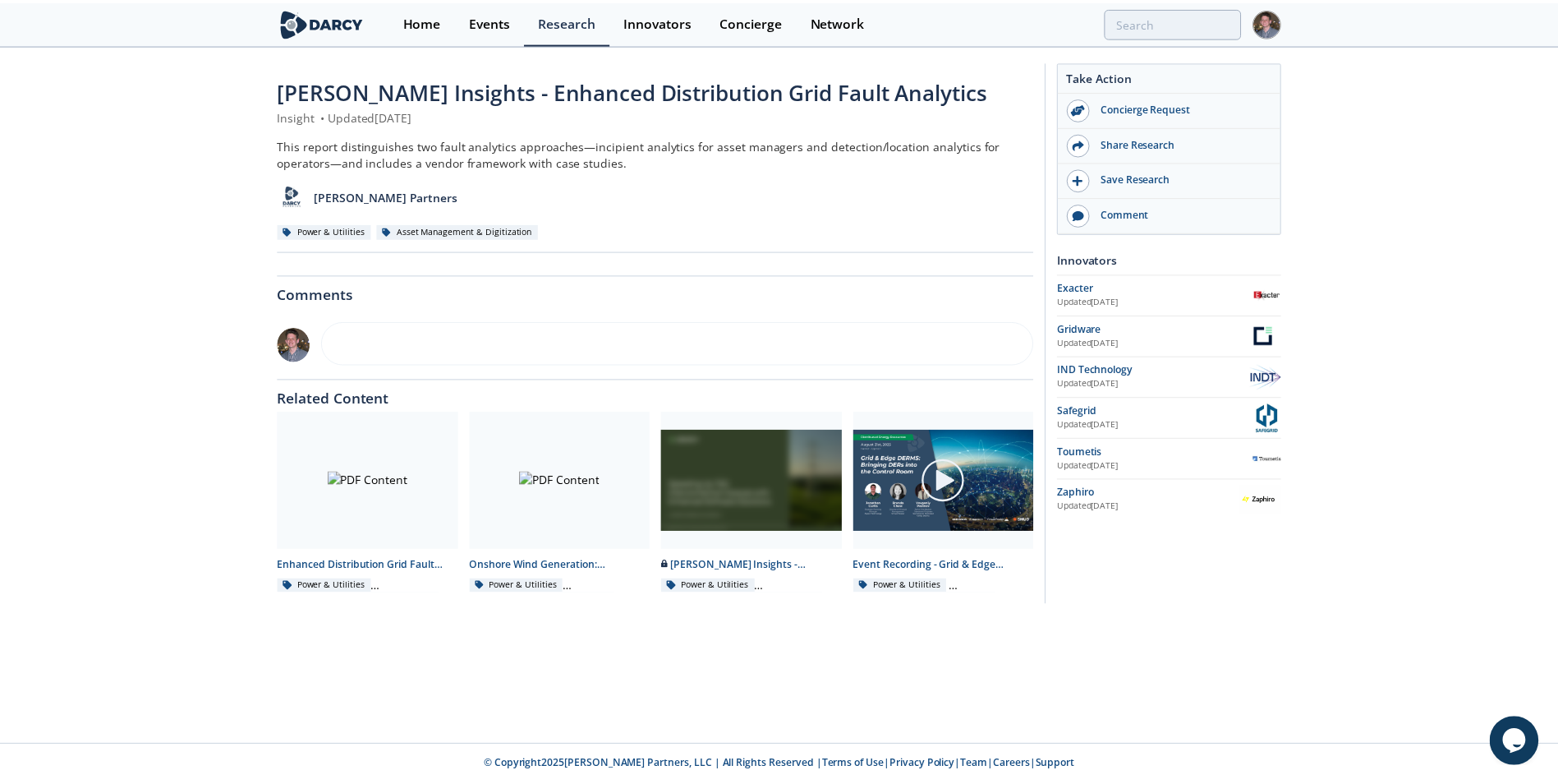
scroll to position [0, 0]
